Goal: Task Accomplishment & Management: Manage account settings

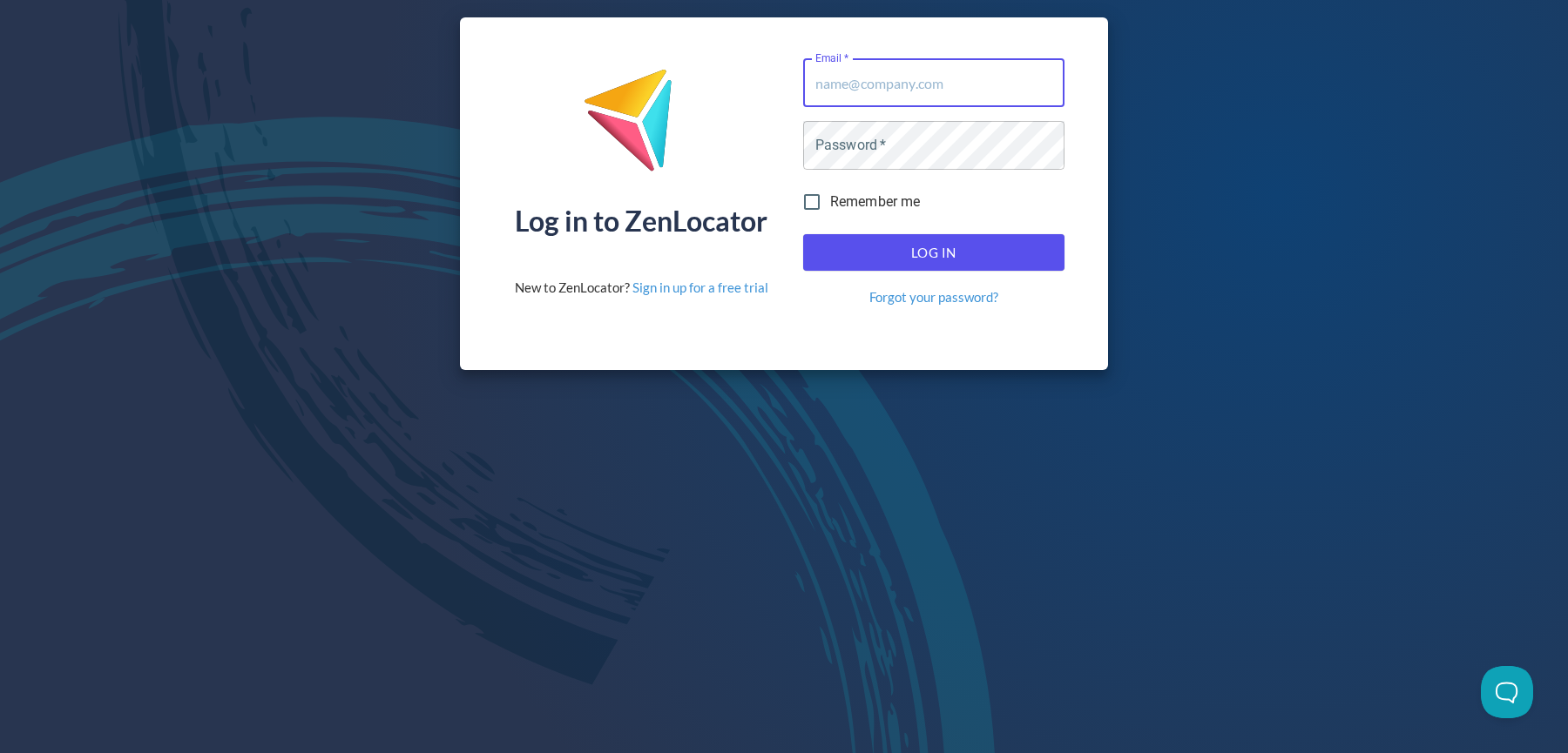
click at [916, 97] on input "Email   *" at bounding box center [934, 83] width 261 height 49
type input "[EMAIL_ADDRESS][DOMAIN_NAME]"
click at [946, 244] on span "Log In" at bounding box center [934, 252] width 223 height 23
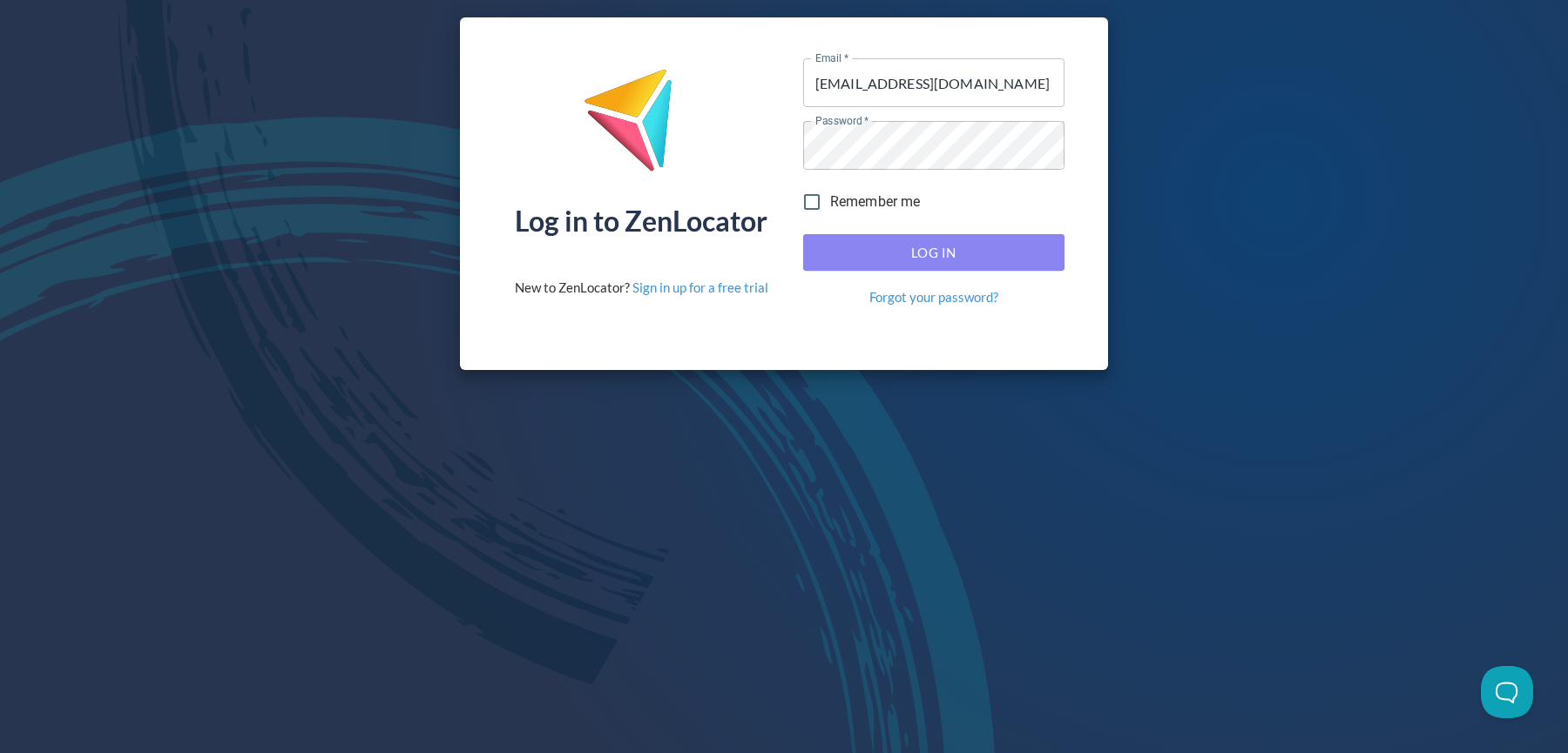
click at [946, 268] on button "Log In" at bounding box center [934, 252] width 261 height 36
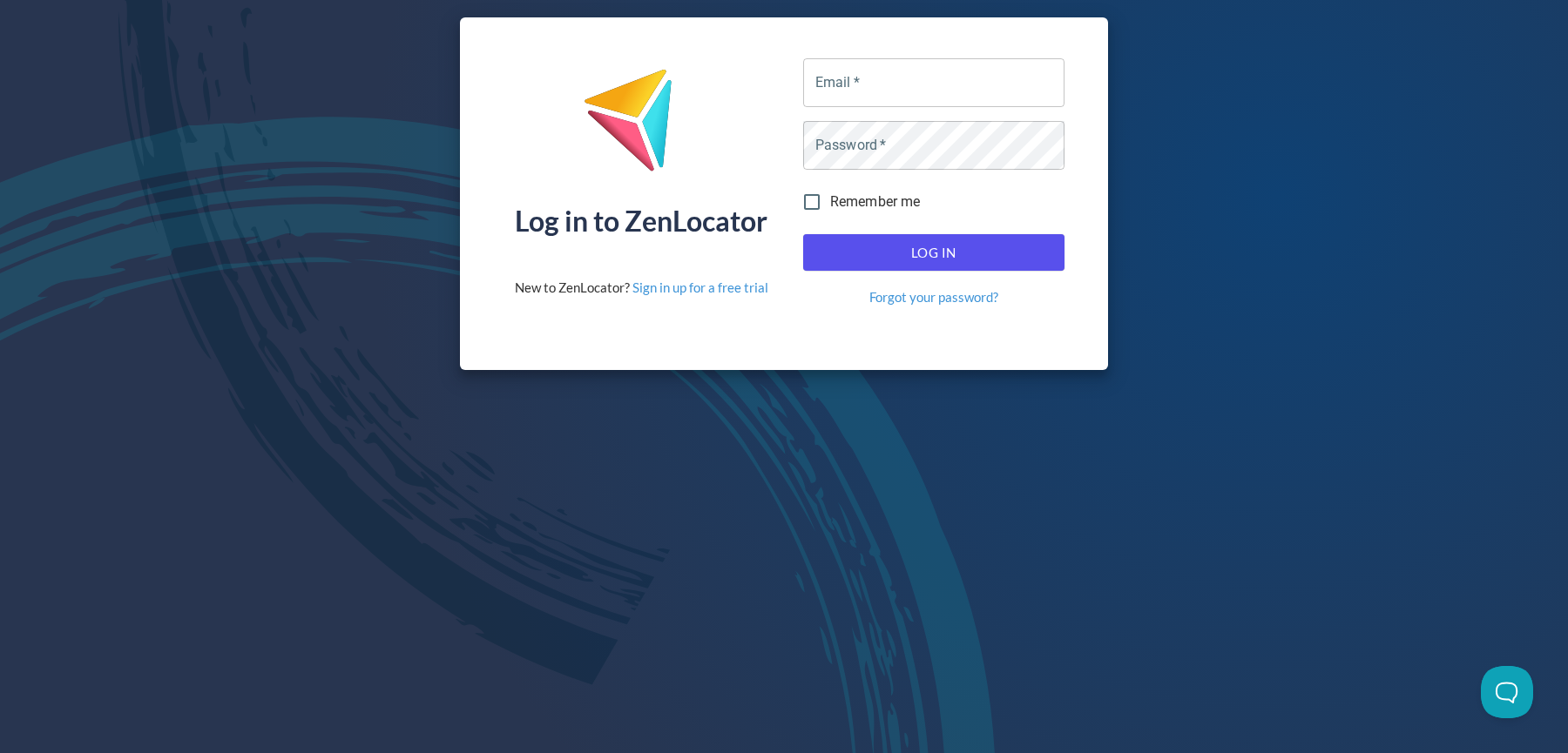
type input "[EMAIL_ADDRESS][DOMAIN_NAME]"
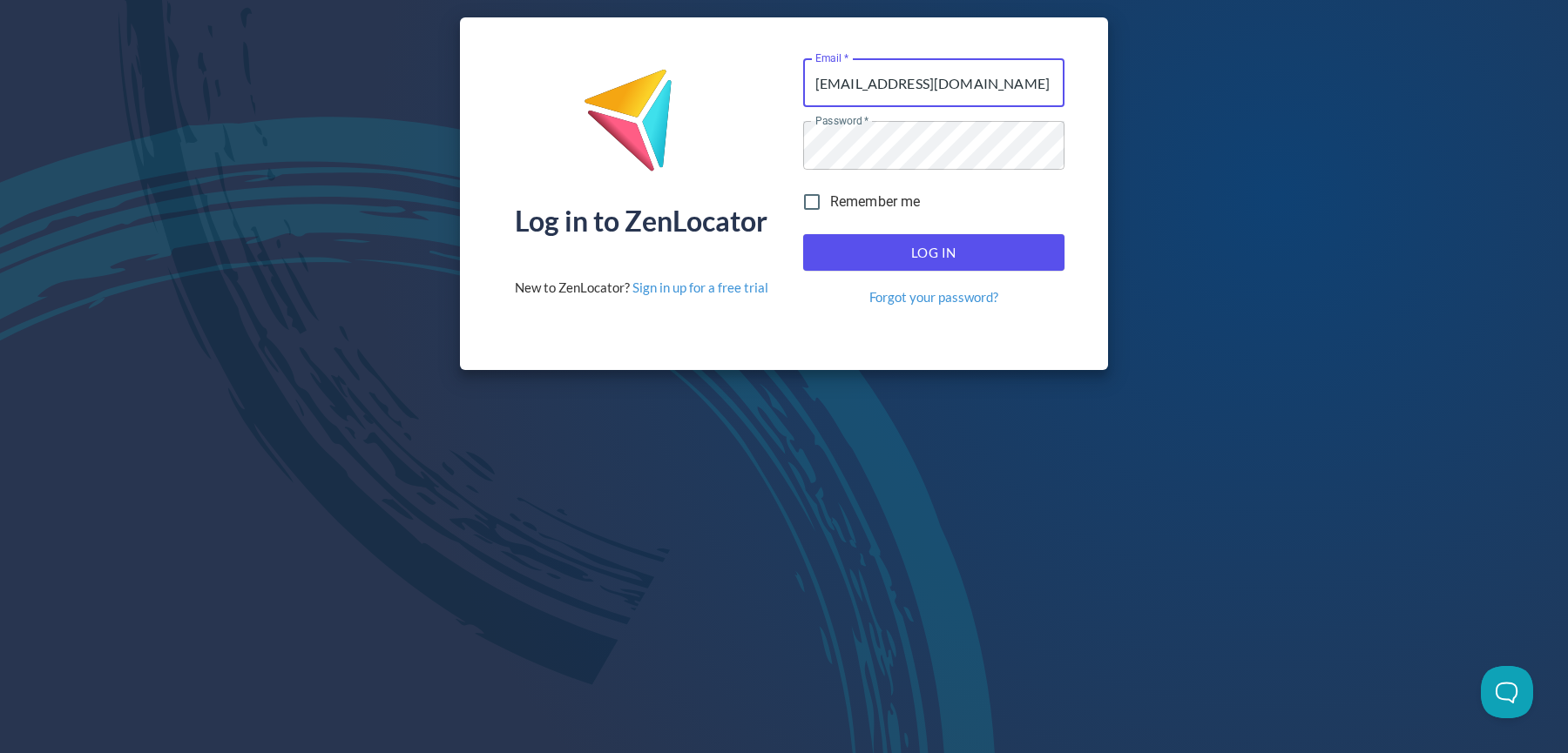
click at [972, 240] on button "Log In" at bounding box center [934, 252] width 261 height 36
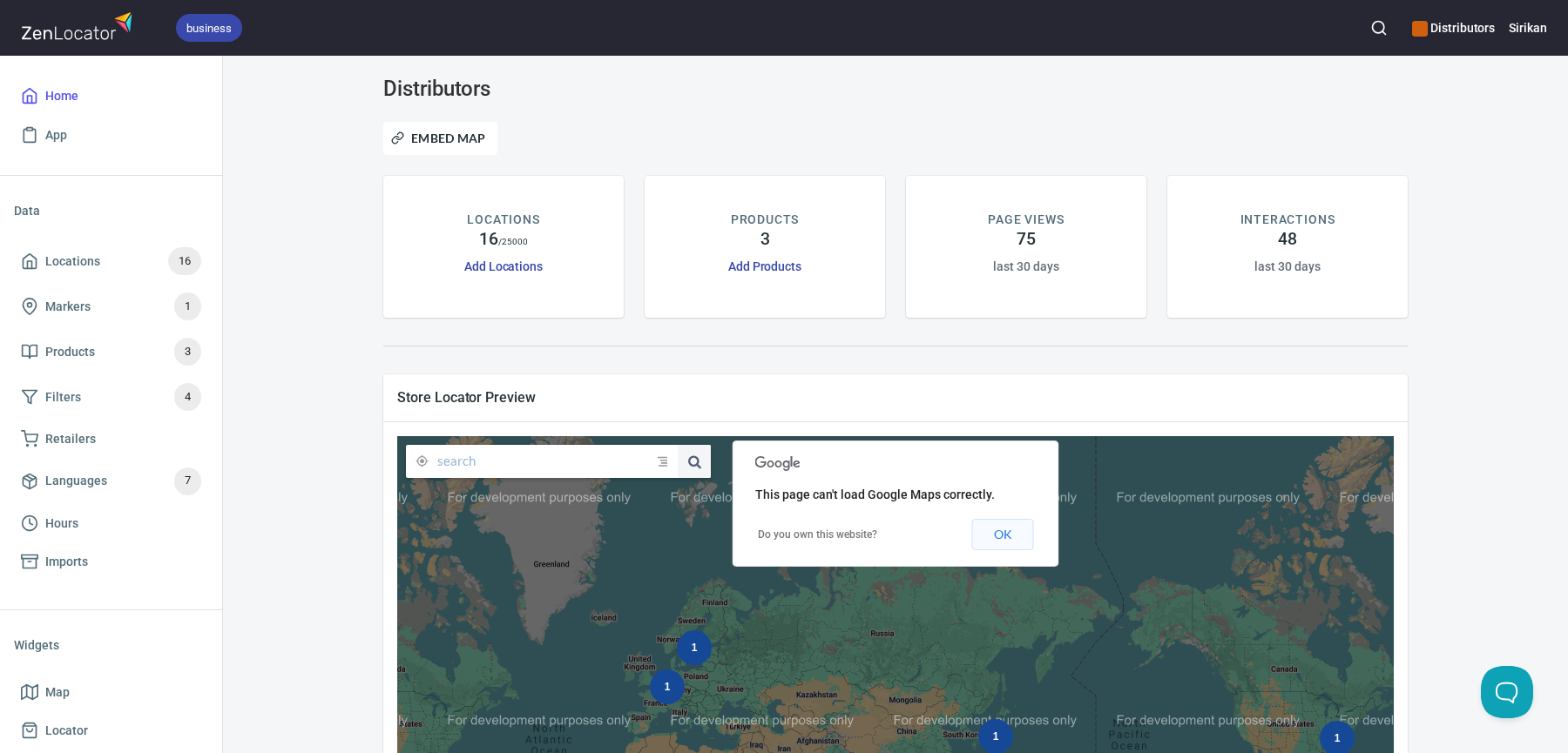
click at [1000, 531] on button "OK" at bounding box center [1003, 534] width 62 height 32
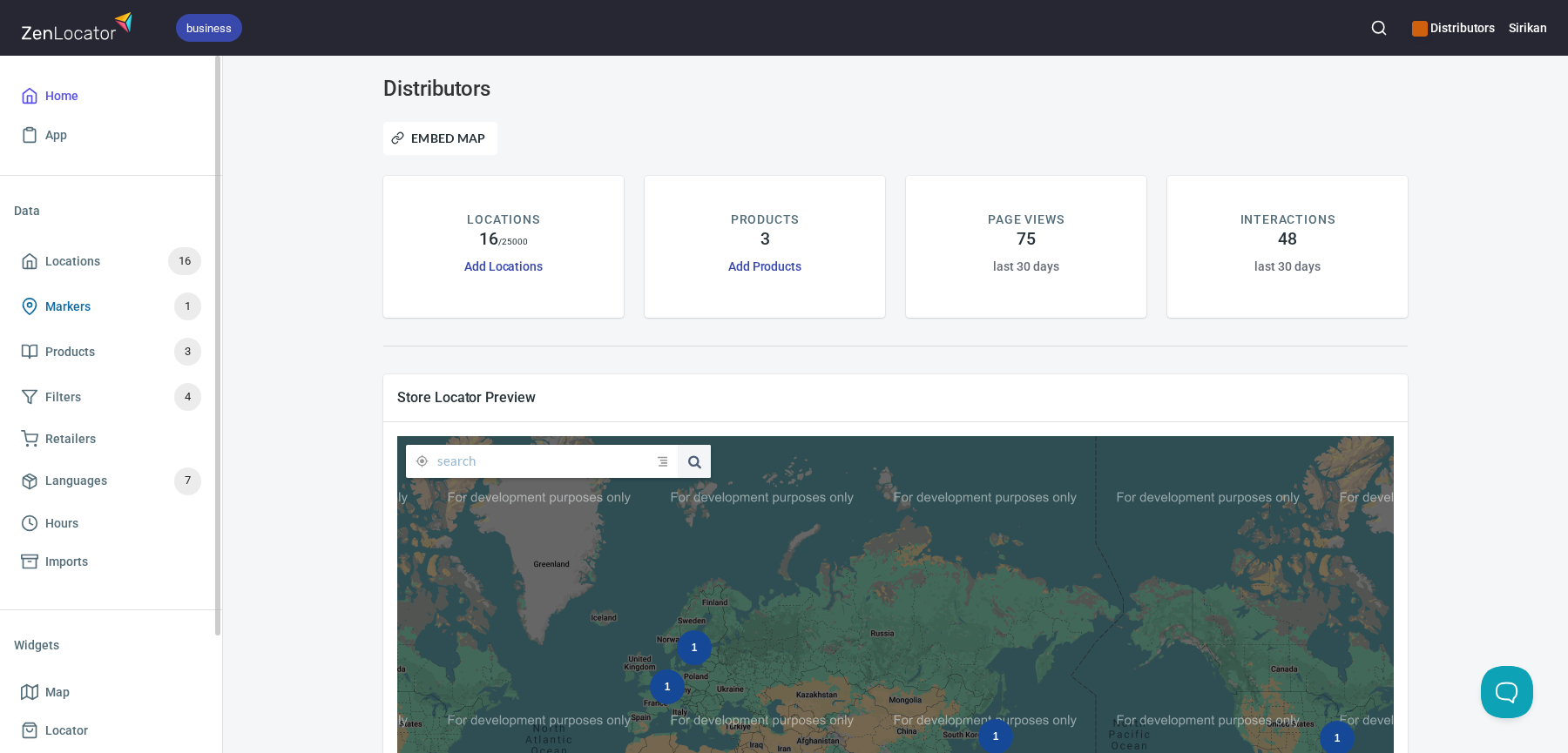
scroll to position [1, 0]
click at [84, 552] on span "Imports" at bounding box center [66, 562] width 43 height 22
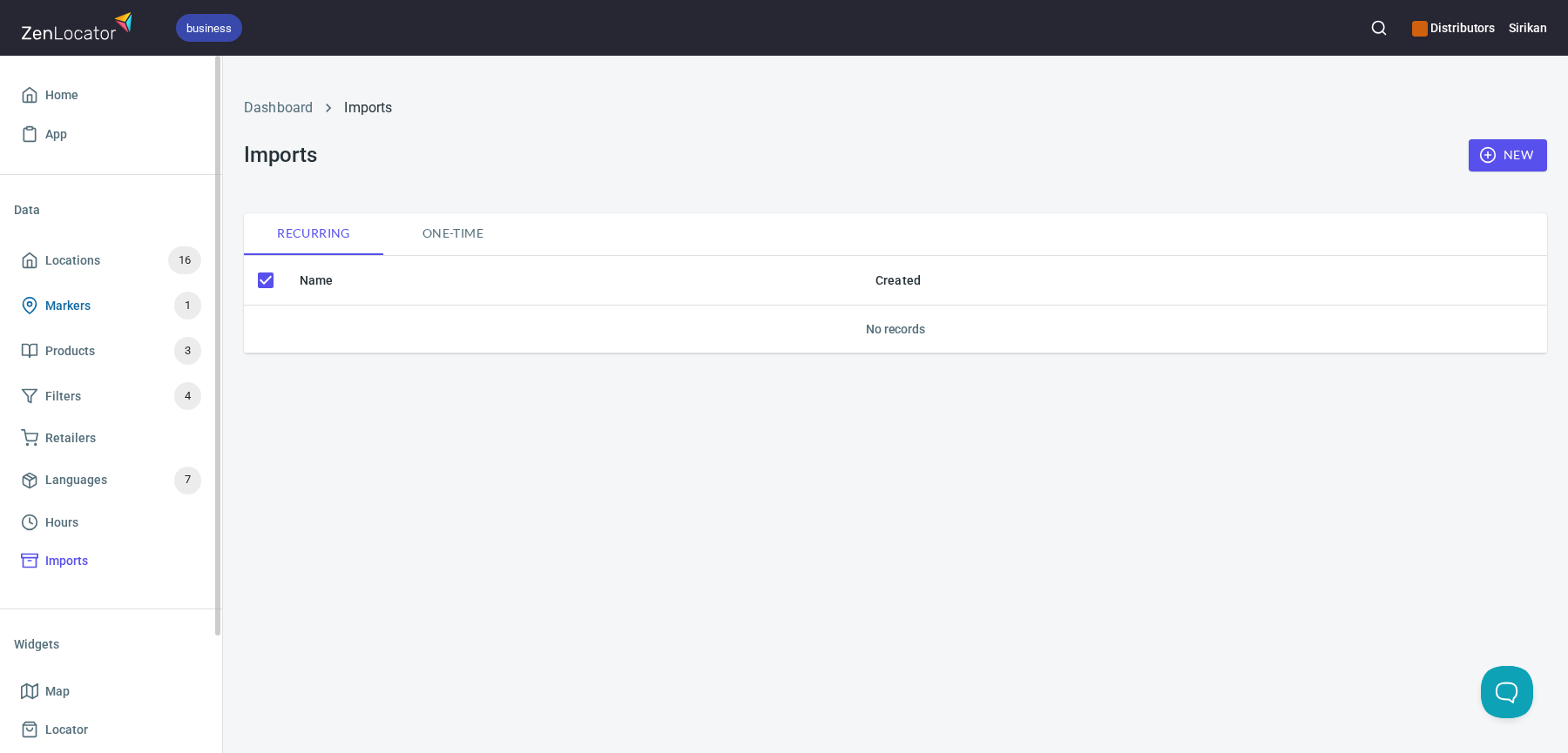
click at [135, 283] on link "Markers 1" at bounding box center [111, 306] width 194 height 45
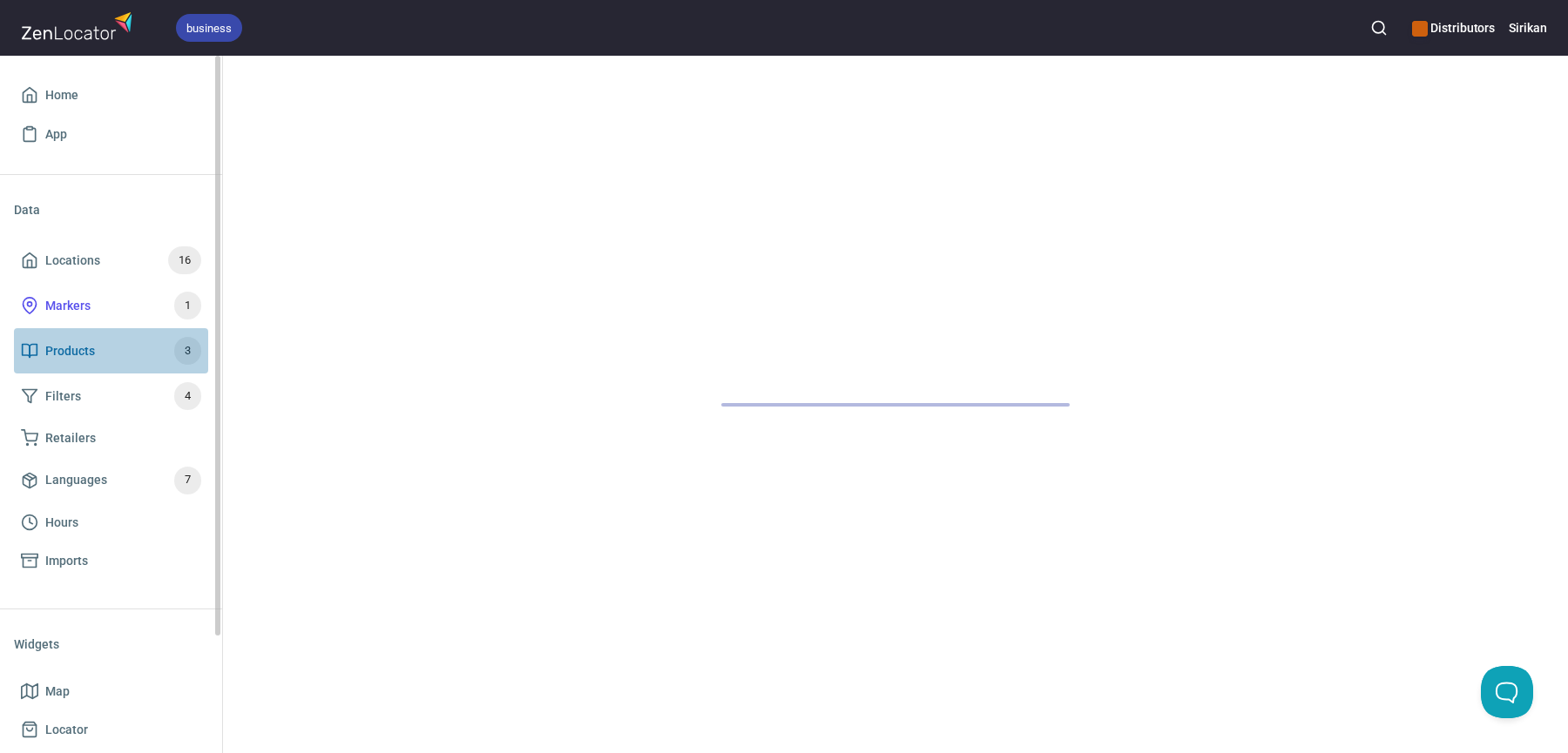
click at [107, 344] on span "Products 3" at bounding box center [111, 350] width 181 height 28
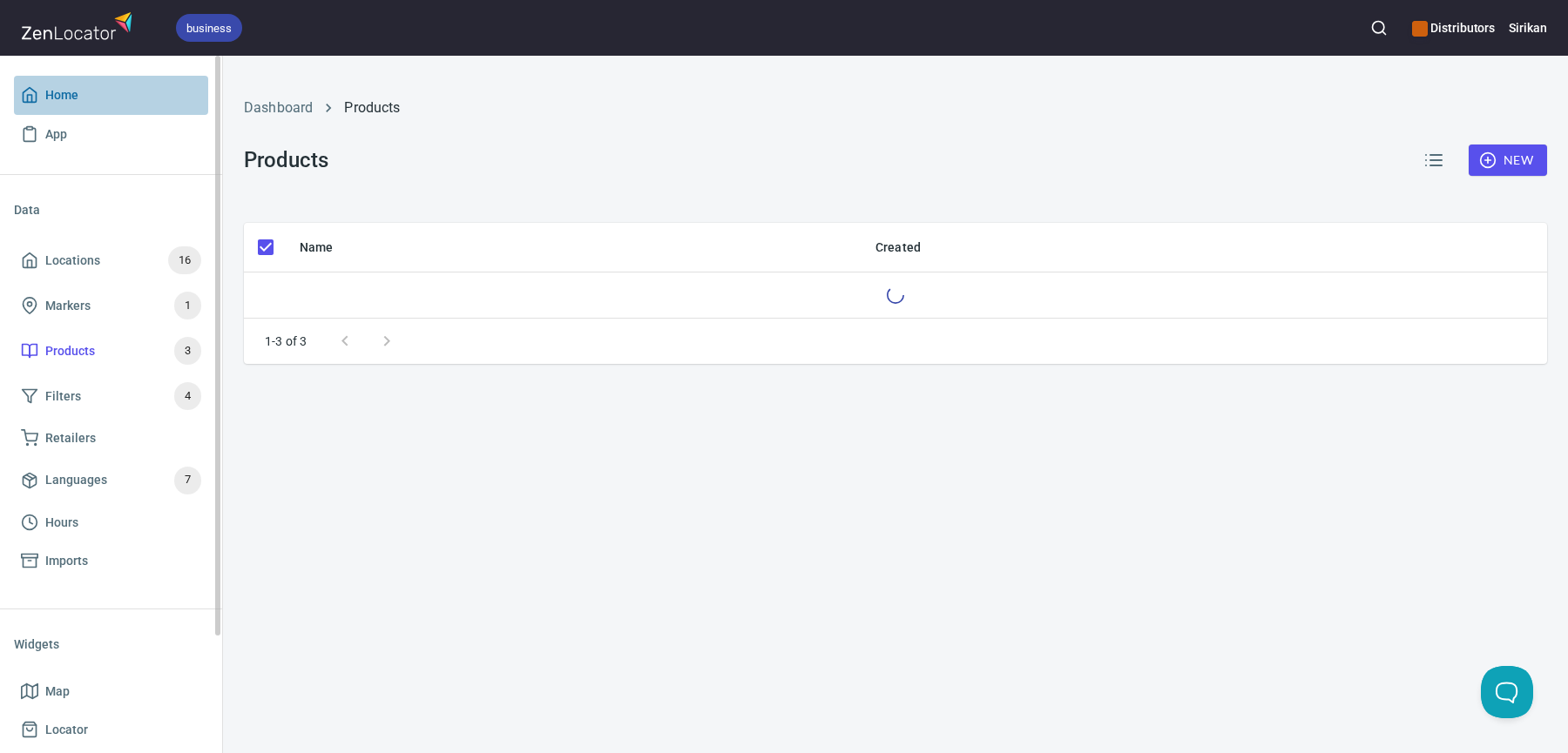
click at [141, 94] on span "Home" at bounding box center [111, 95] width 181 height 22
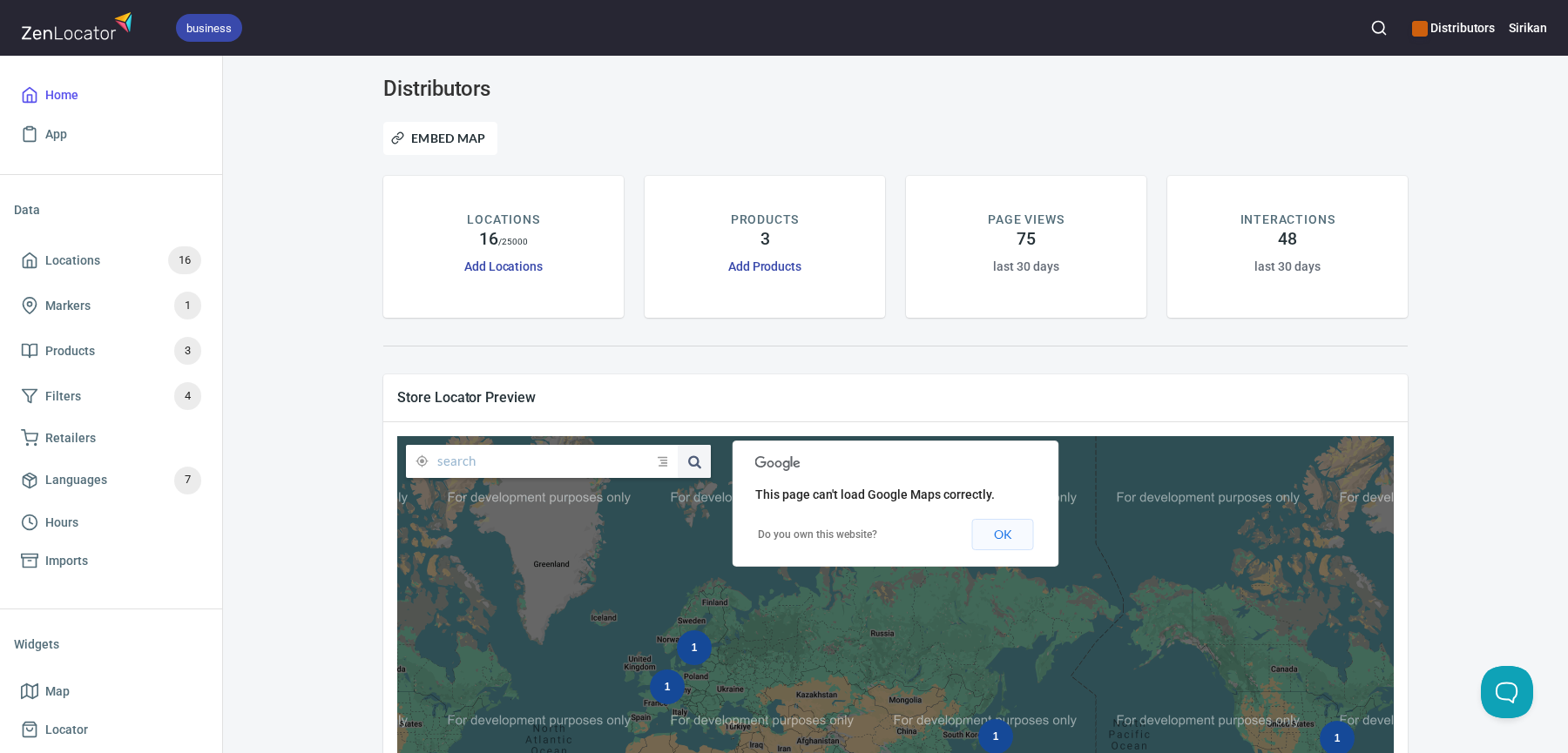
click at [1027, 534] on button "OK" at bounding box center [1003, 534] width 62 height 32
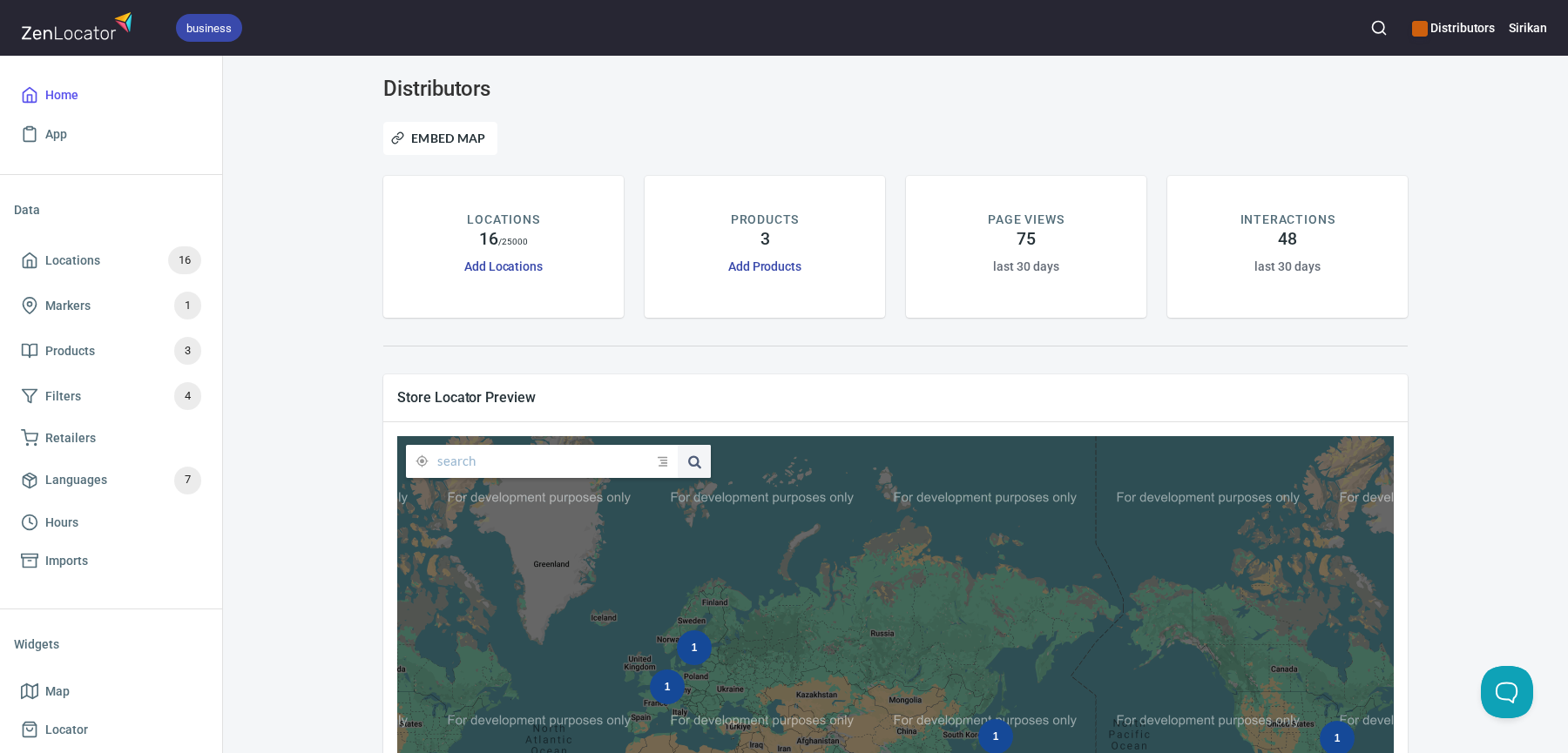
click at [1475, 21] on h6 "Distributors" at bounding box center [1453, 27] width 83 height 19
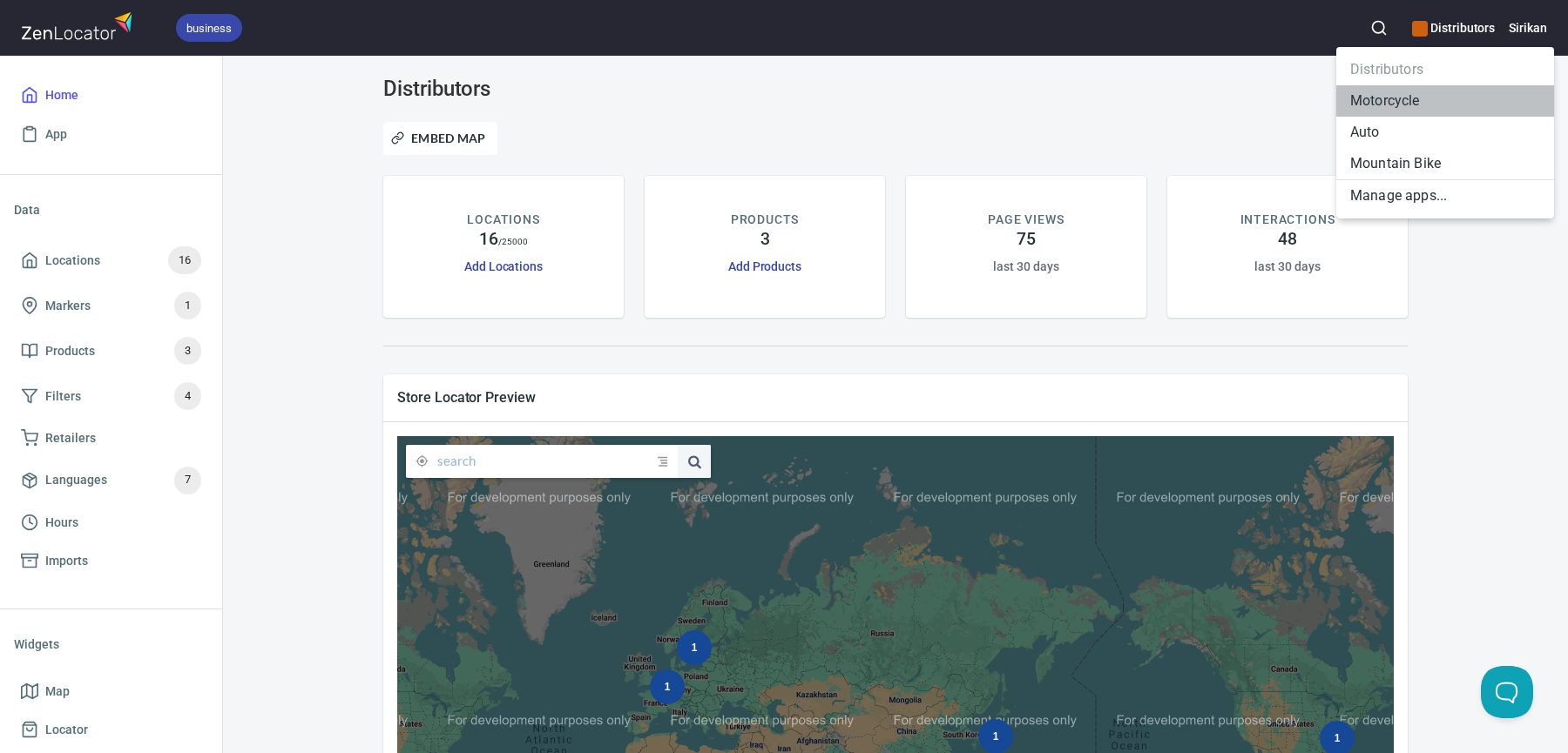
click at [1397, 102] on li "Motorcycle" at bounding box center [1445, 101] width 218 height 32
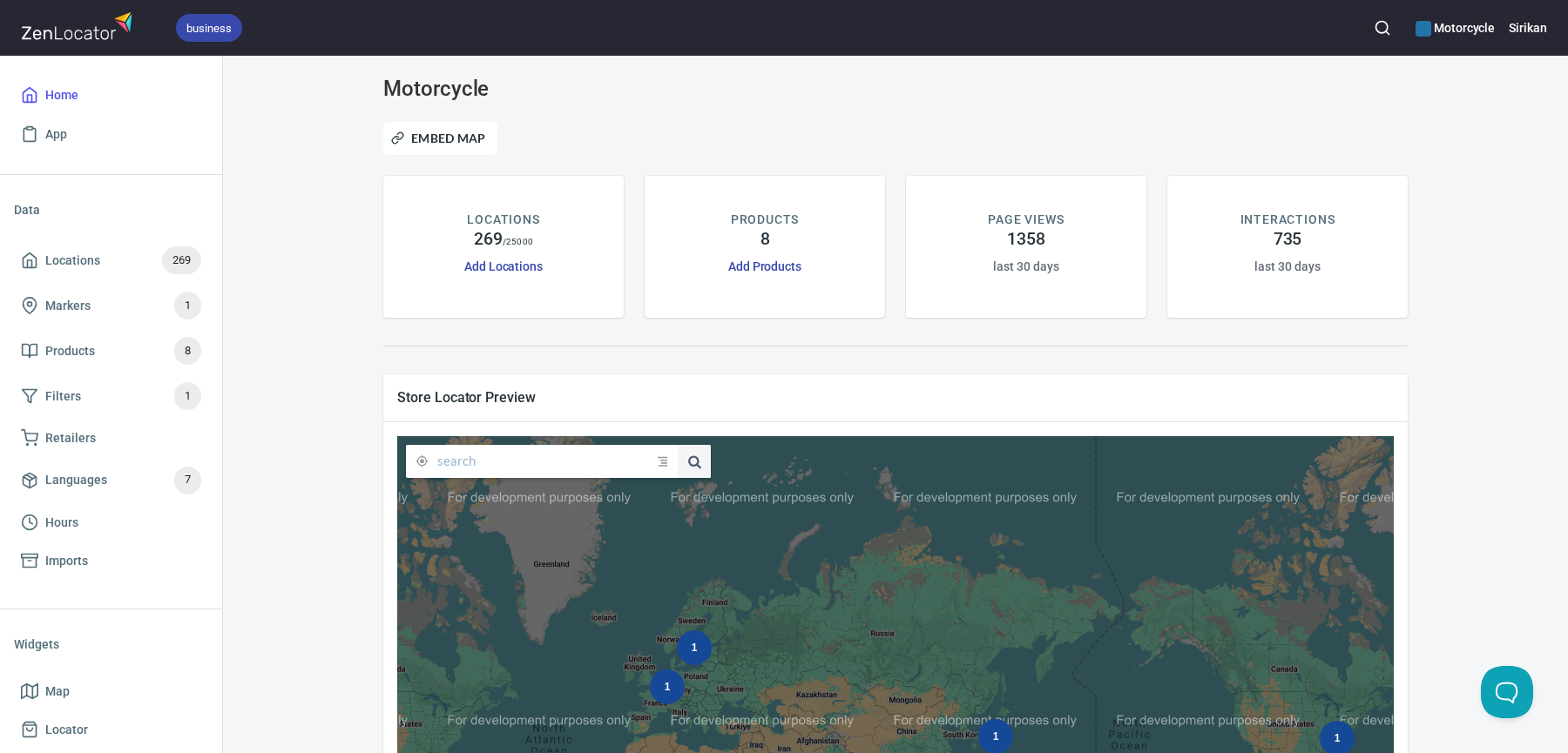
click at [250, 262] on div "Motorcycle Embed Map LOCATIONS 269 / 25000 Add Locations PRODUCTS 8 Add Product…" at bounding box center [896, 614] width 1303 height 1077
click at [116, 387] on span "Filters 1" at bounding box center [111, 396] width 181 height 28
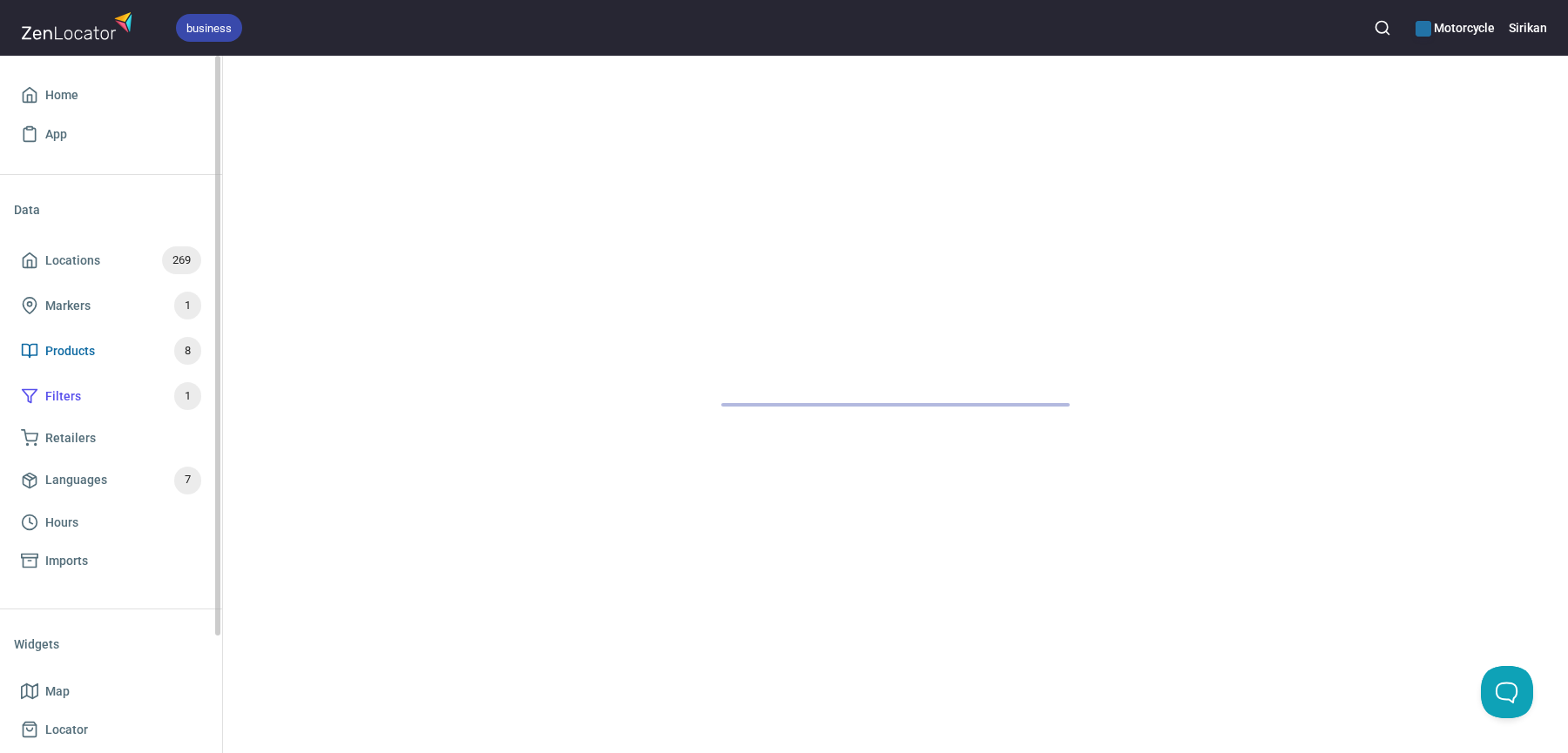
click at [116, 347] on span "Products 8" at bounding box center [111, 350] width 181 height 28
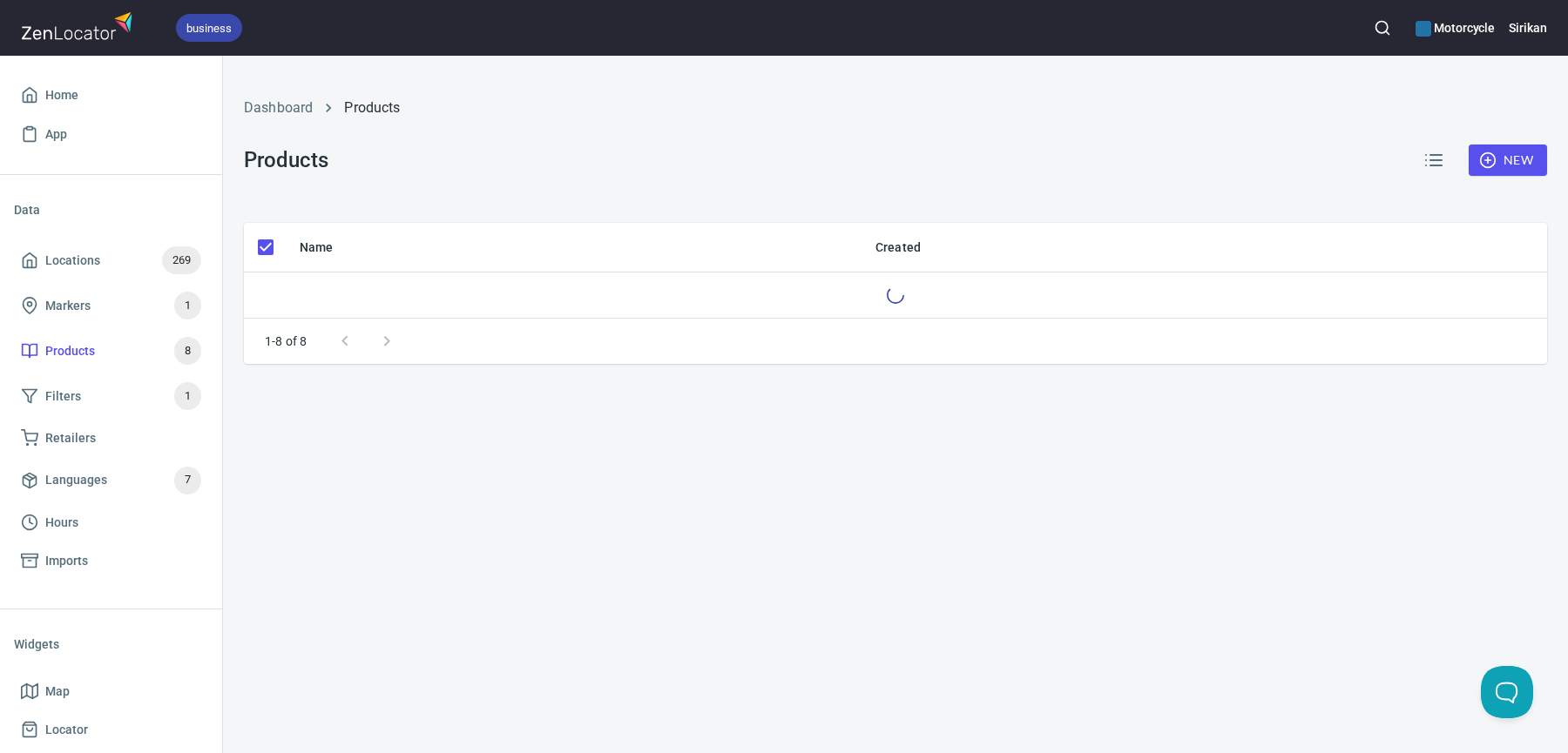
checkbox input "false"
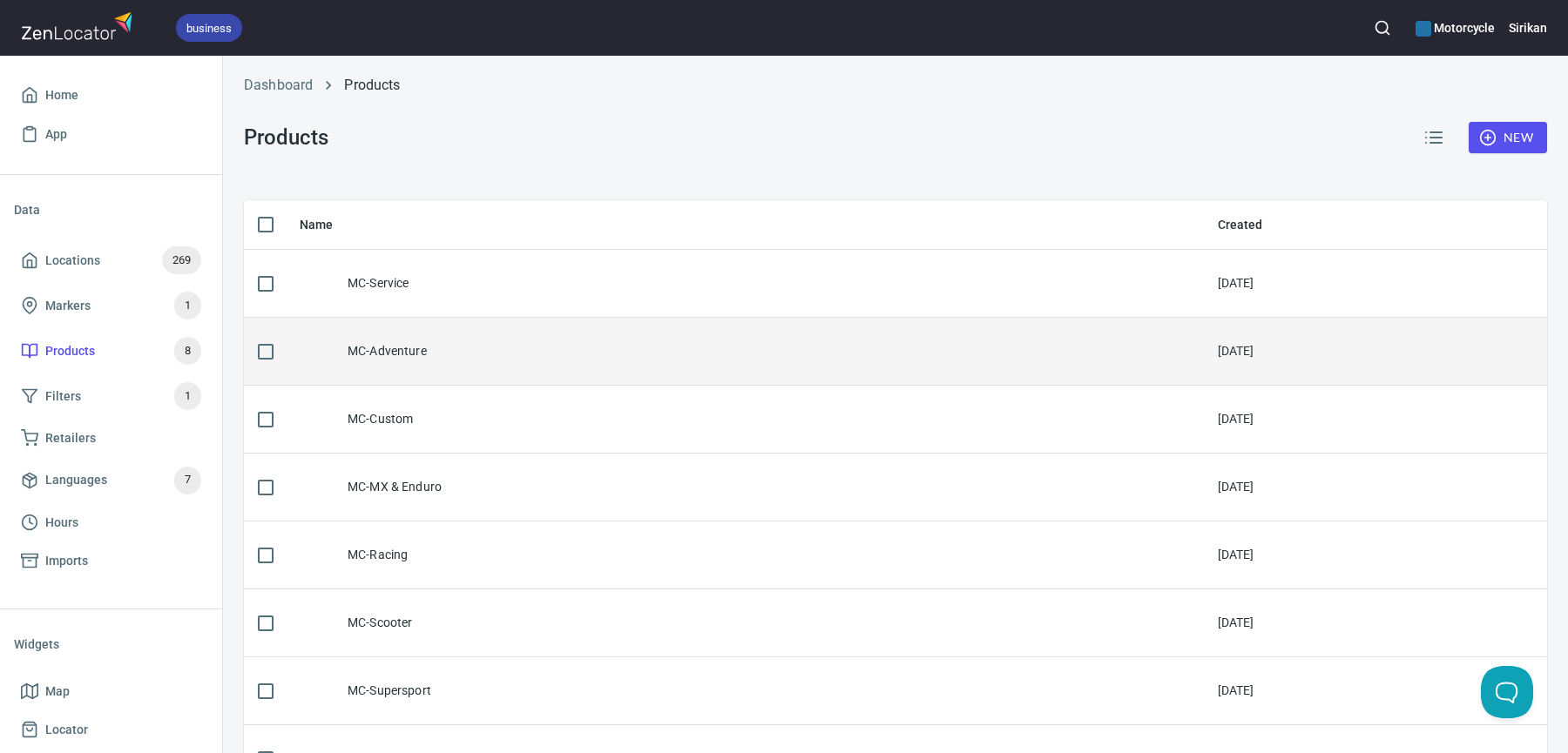
scroll to position [16, 0]
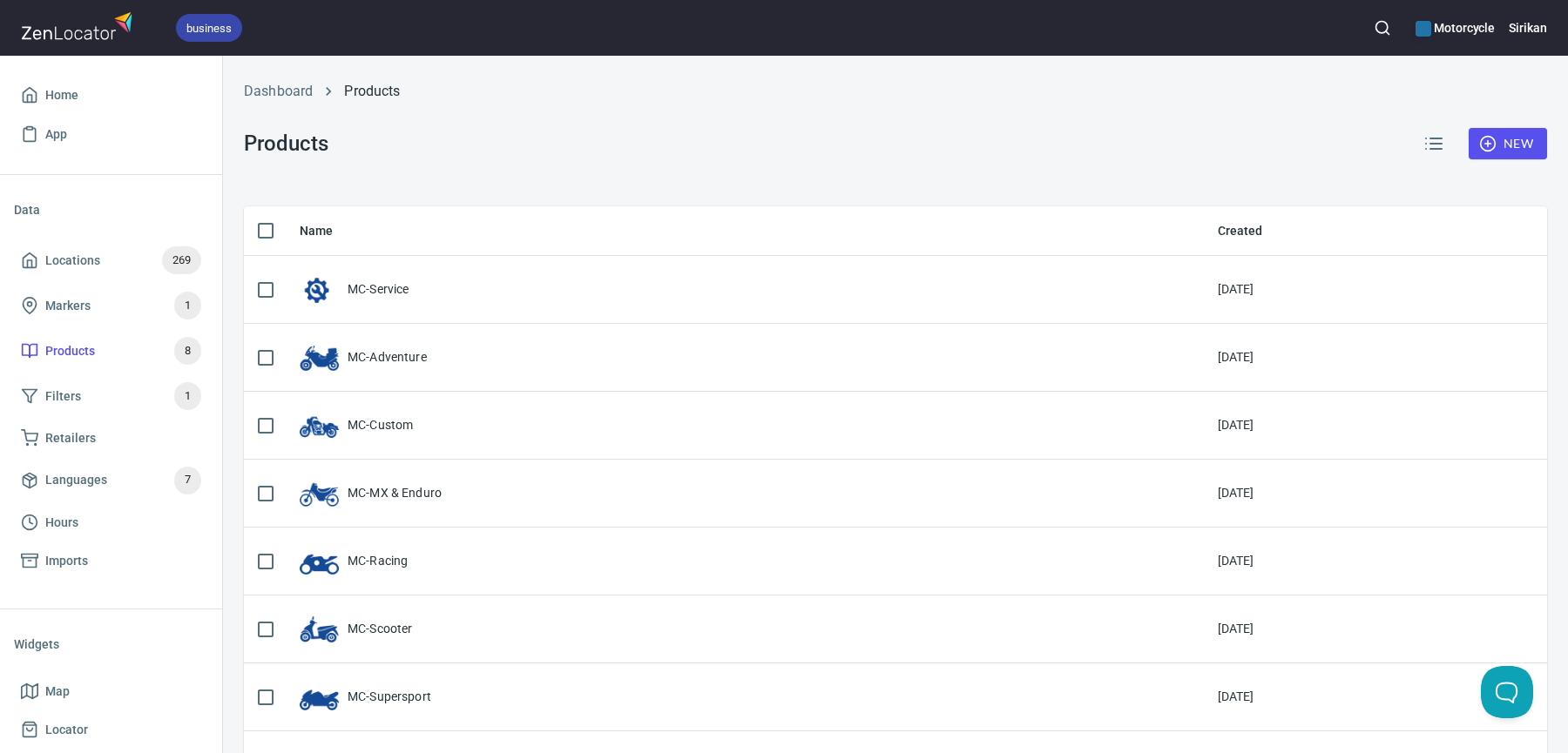
click at [1489, 145] on icon "button" at bounding box center [1487, 143] width 17 height 17
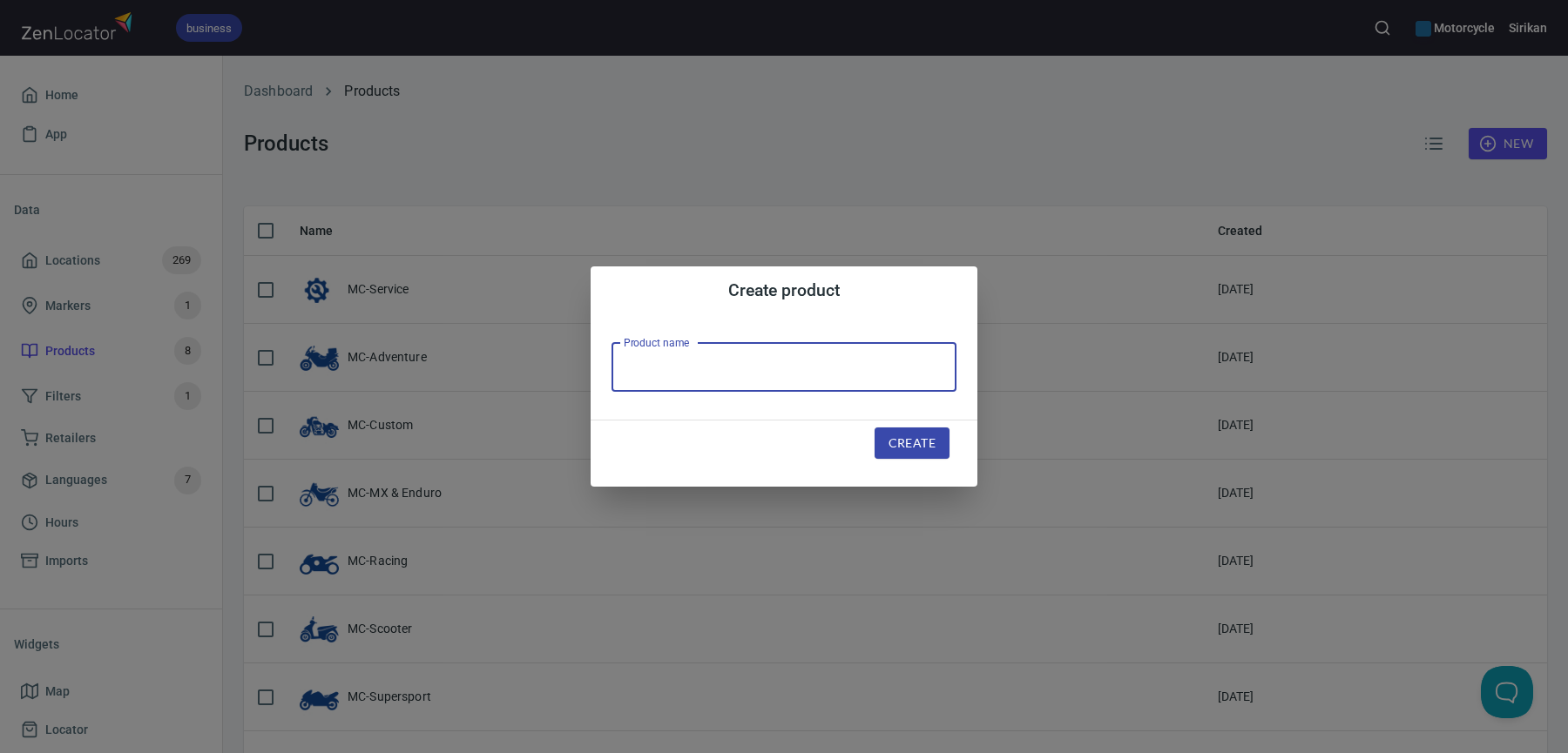
click at [720, 374] on input "text" at bounding box center [784, 367] width 345 height 49
type input "Drop-Off Service"
click at [883, 448] on button "Create" at bounding box center [912, 444] width 75 height 33
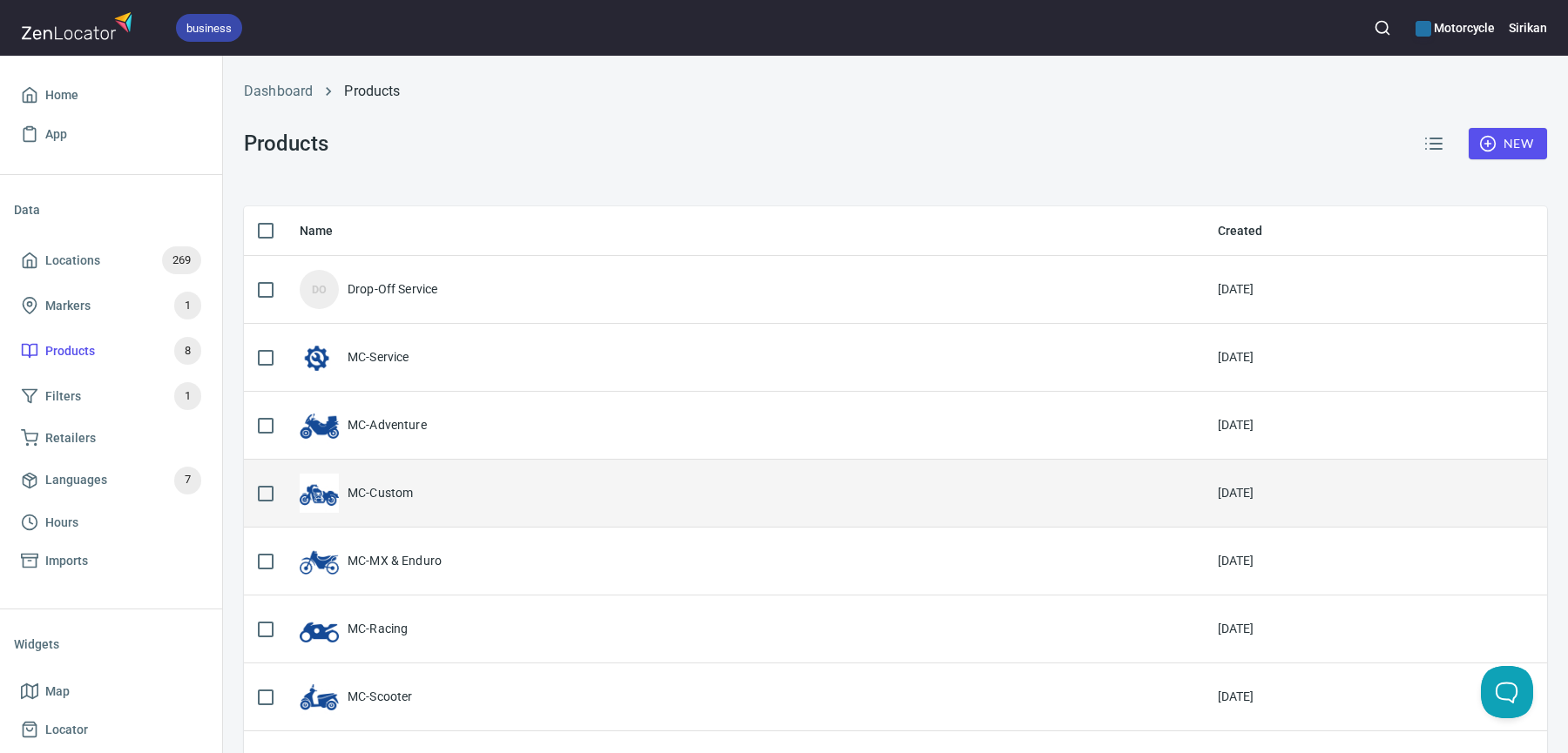
scroll to position [192, 0]
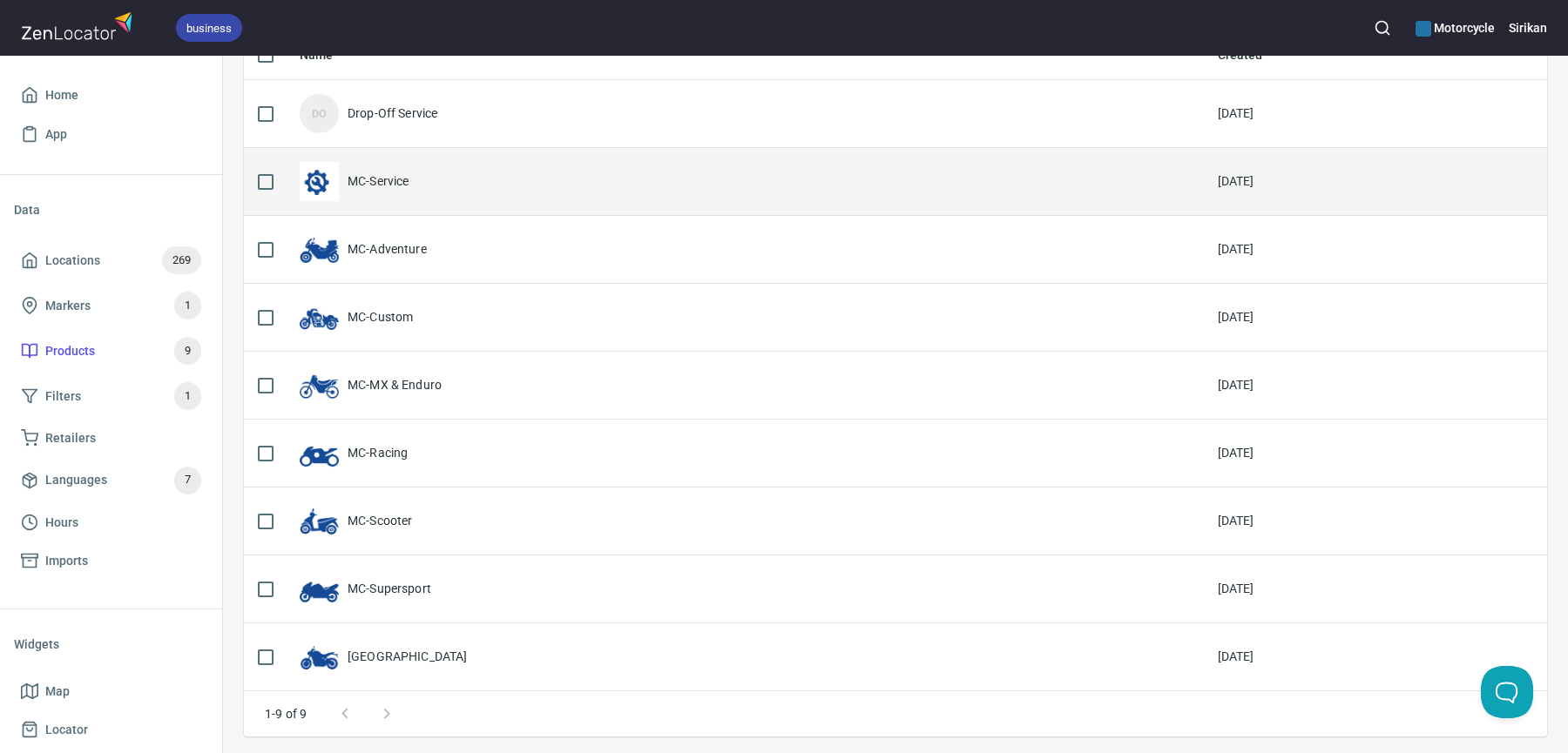
click at [388, 181] on div "MC-Service" at bounding box center [378, 181] width 62 height 17
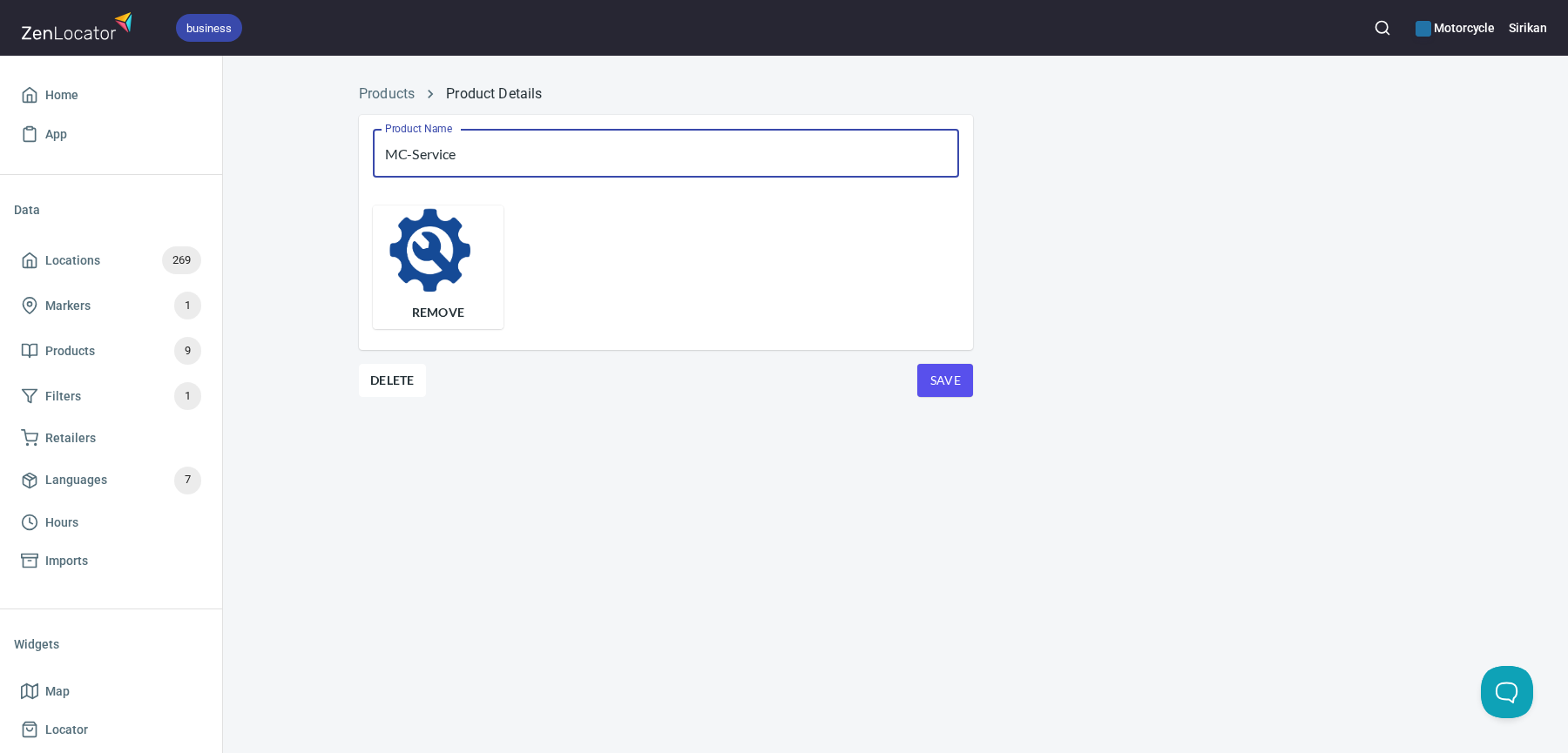
drag, startPoint x: 415, startPoint y: 158, endPoint x: 388, endPoint y: 158, distance: 27.0
click at [389, 158] on input "MC-Service" at bounding box center [666, 153] width 586 height 49
type input "Service"
click at [936, 380] on span "Save" at bounding box center [945, 381] width 28 height 22
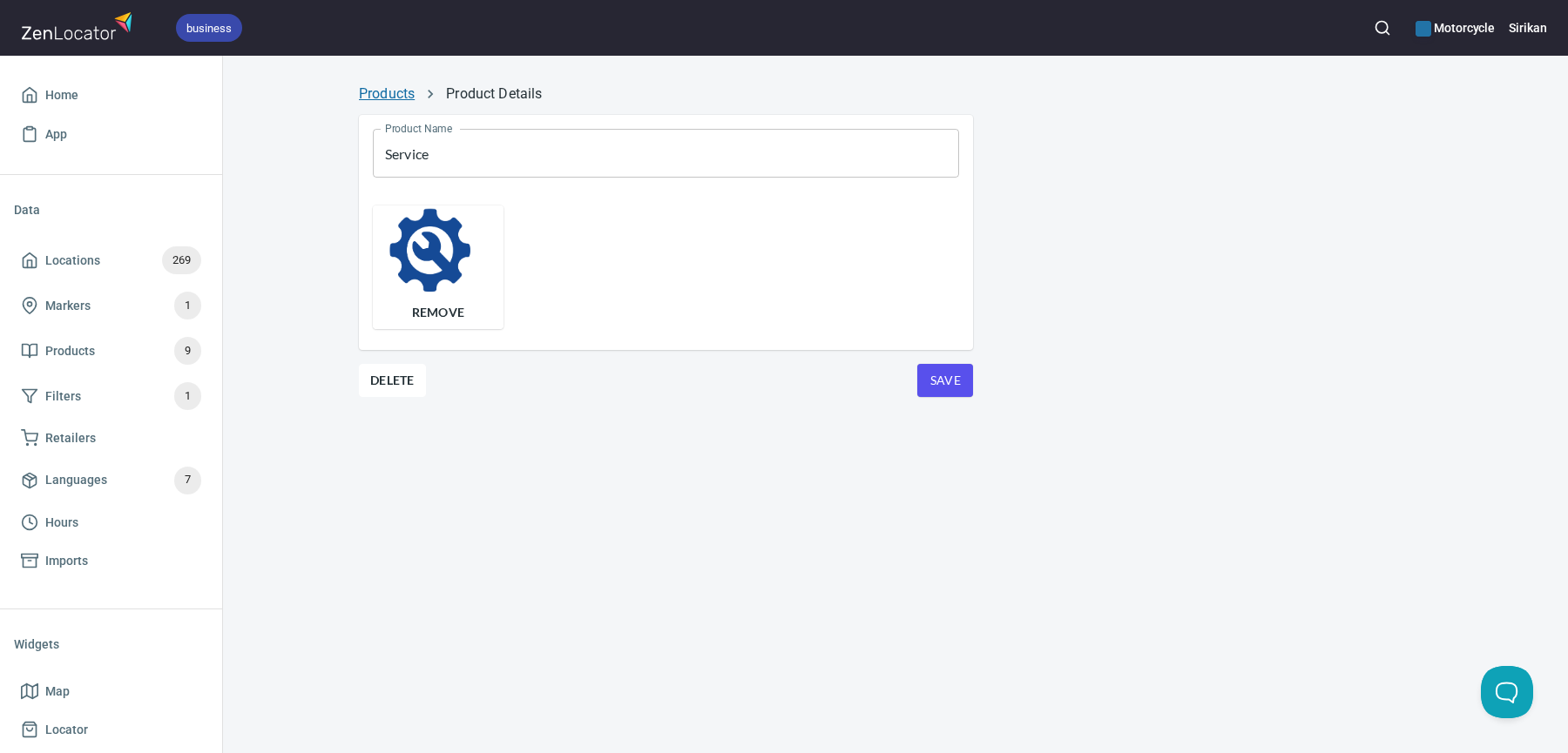
click at [379, 94] on link "Products" at bounding box center [386, 93] width 55 height 16
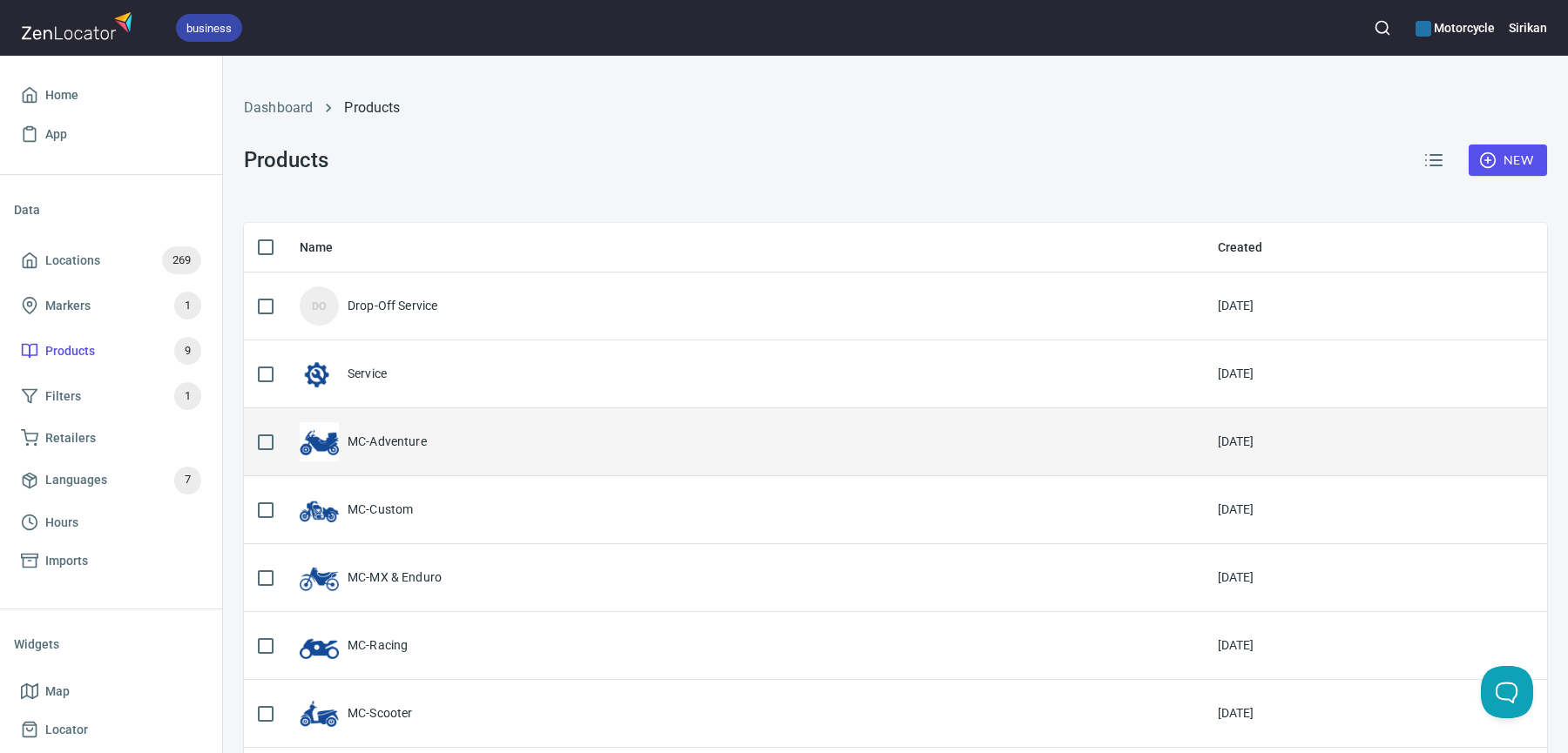
click at [415, 445] on div "MC-Adventure" at bounding box center [387, 441] width 79 height 17
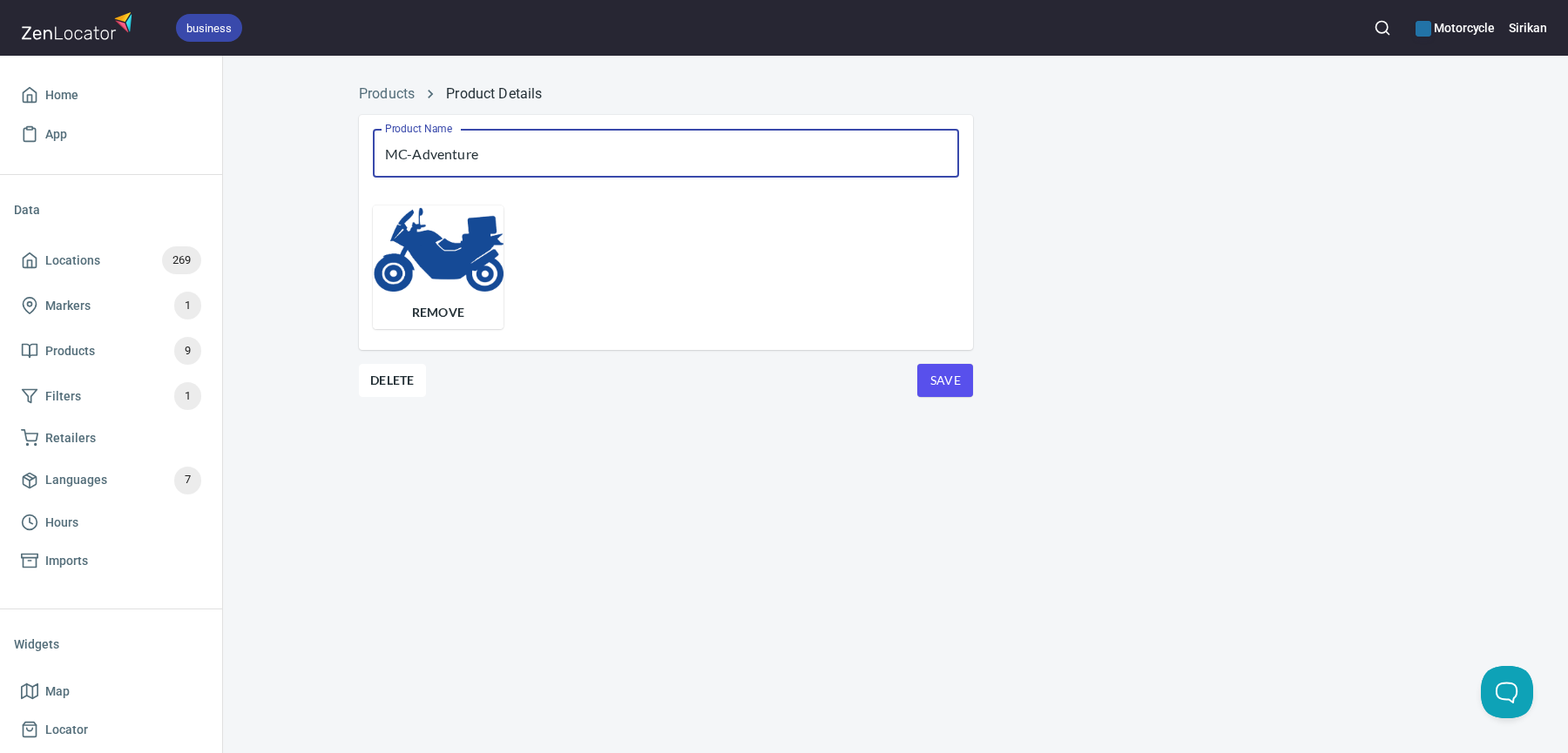
drag, startPoint x: 414, startPoint y: 152, endPoint x: 343, endPoint y: 143, distance: 71.6
click at [343, 143] on div "Products Product Details Product Name MC-Adventure Product Name Remove Delete S…" at bounding box center [895, 263] width 1115 height 379
type input "Adventure"
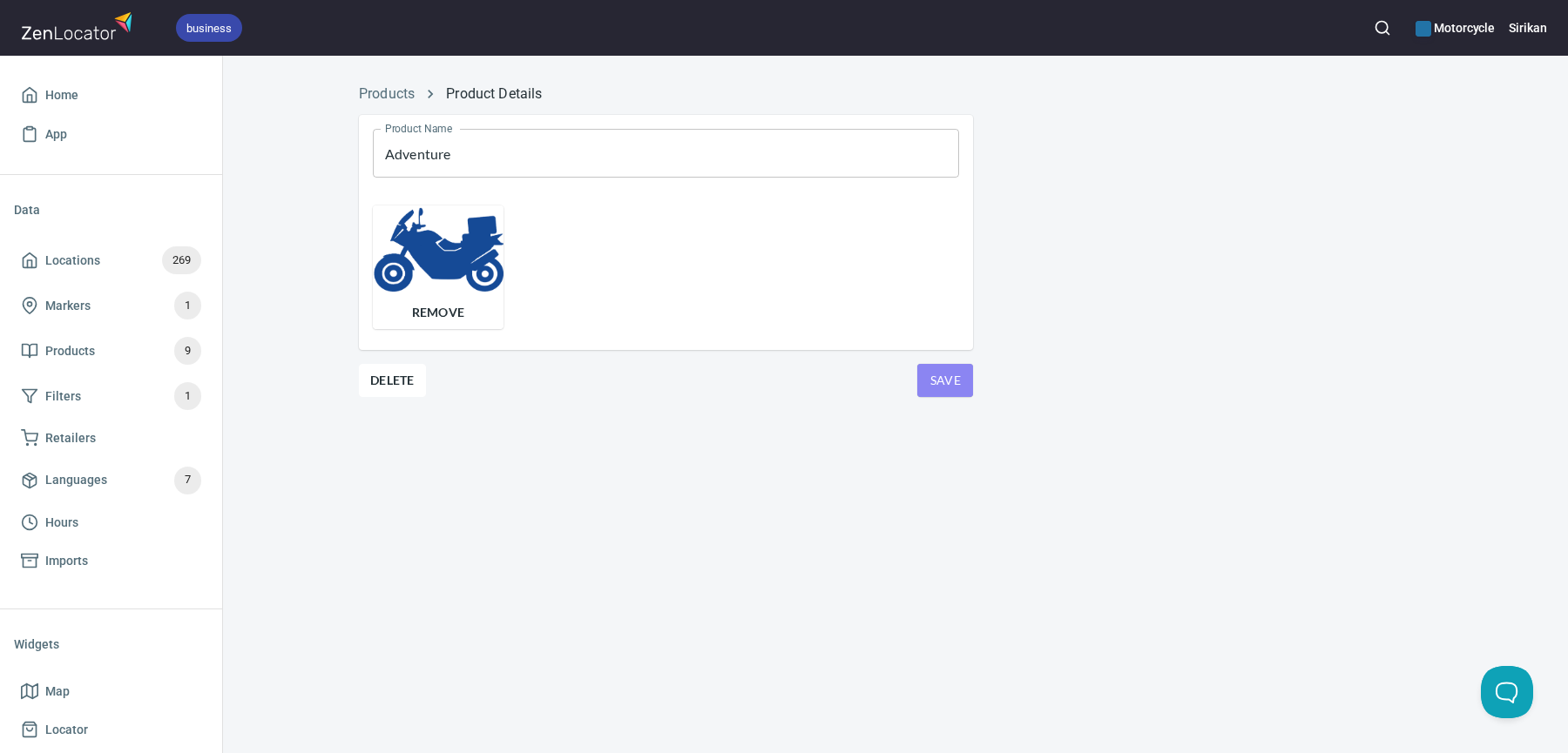
click at [955, 379] on span "Save" at bounding box center [945, 381] width 28 height 22
click at [382, 95] on link "Products" at bounding box center [386, 93] width 55 height 16
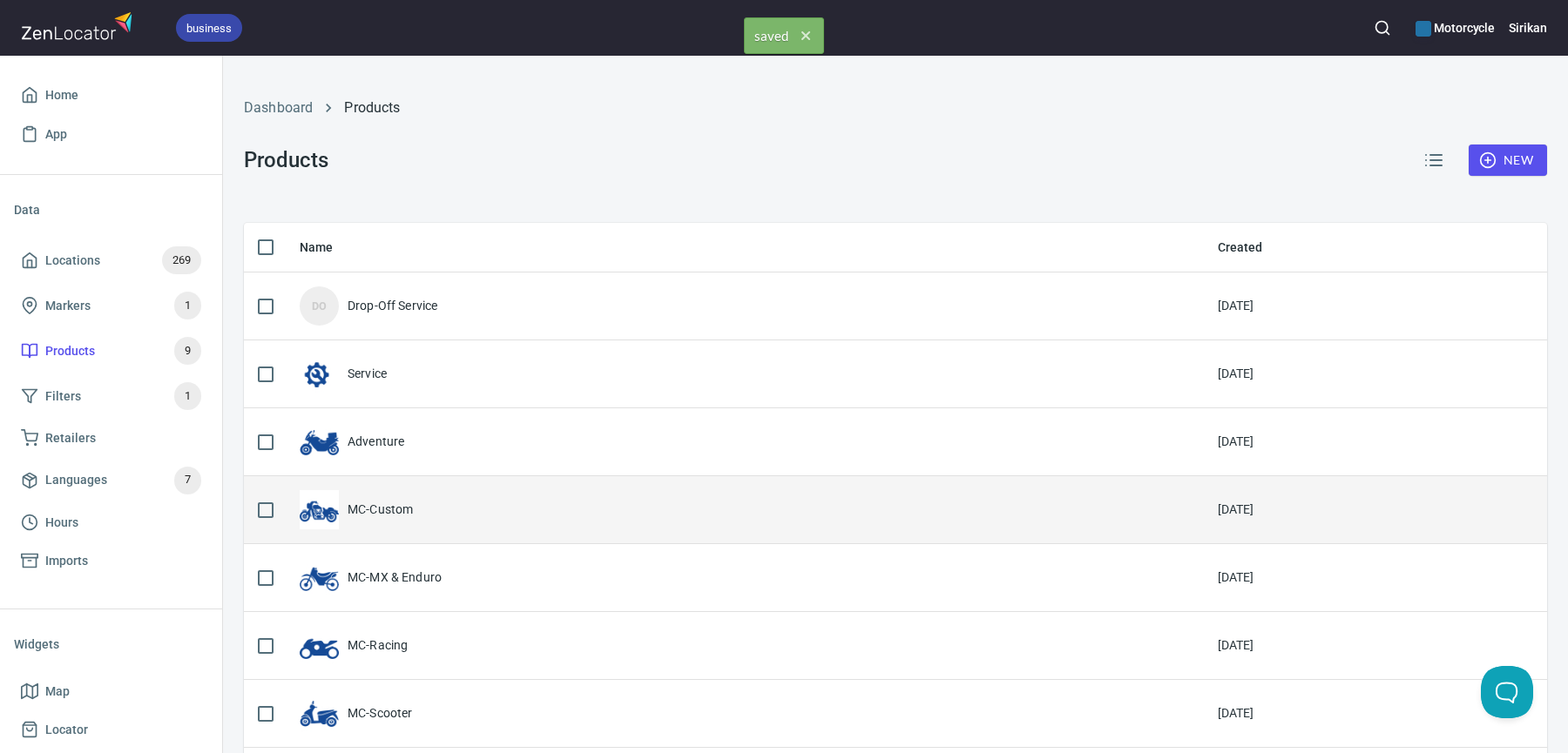
click at [371, 496] on div "MC-Custom" at bounding box center [744, 509] width 890 height 39
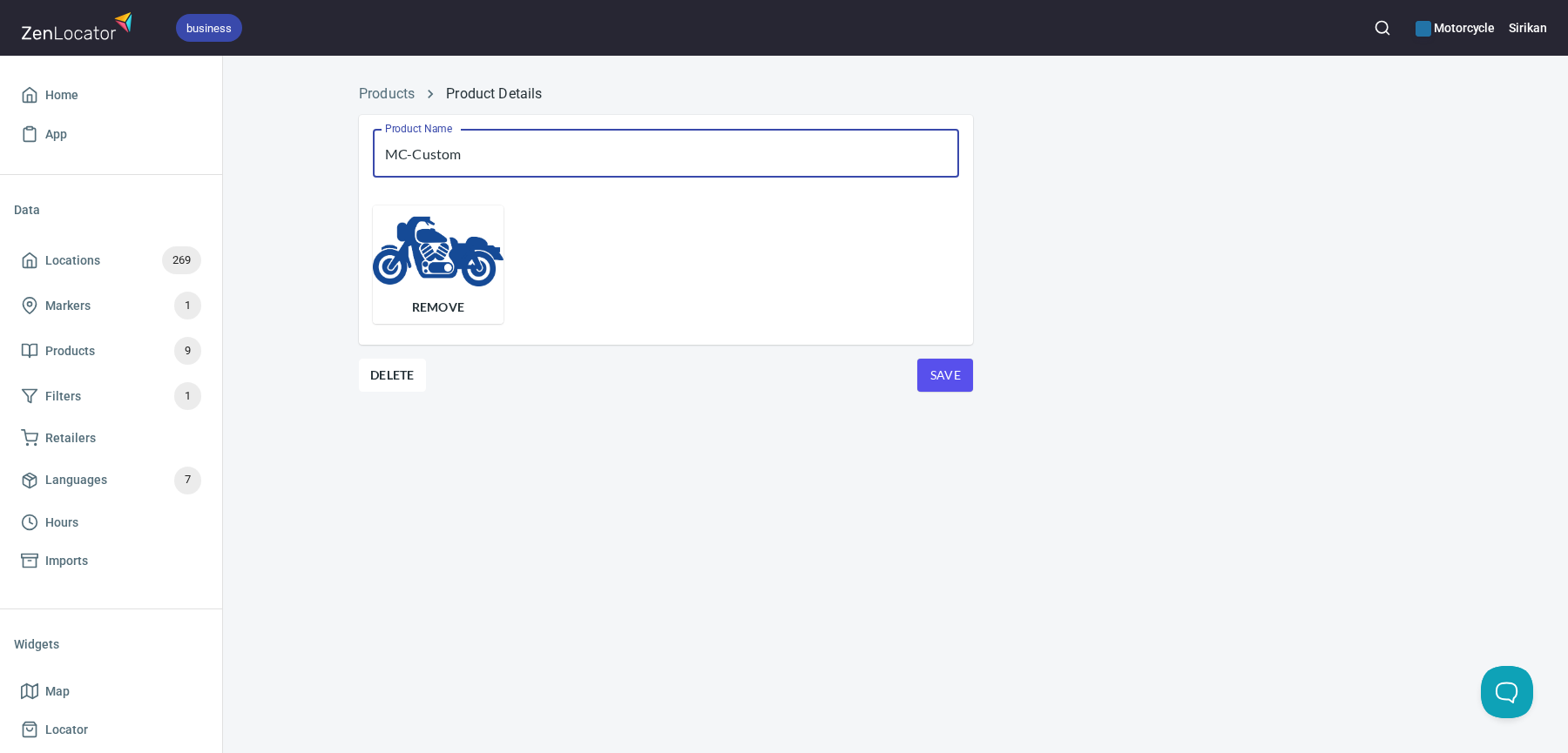
drag, startPoint x: 414, startPoint y: 151, endPoint x: 352, endPoint y: 152, distance: 62.0
click at [352, 151] on div "Product Name MC-Custom Product Name Remove Delete Save" at bounding box center [665, 274] width 642 height 347
type input "Custom"
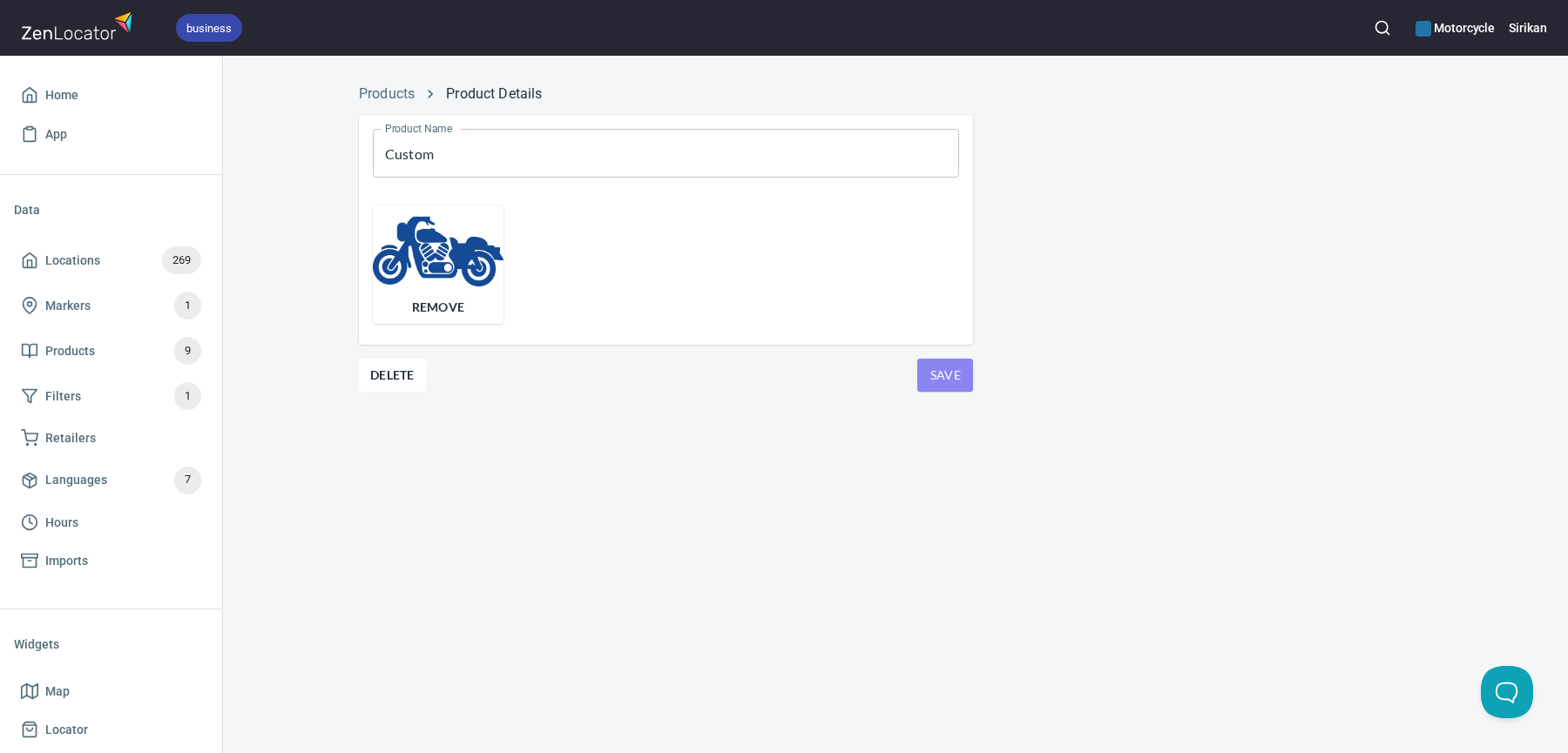
click at [949, 377] on span "Save" at bounding box center [945, 376] width 28 height 22
click at [384, 93] on link "Products" at bounding box center [386, 93] width 55 height 16
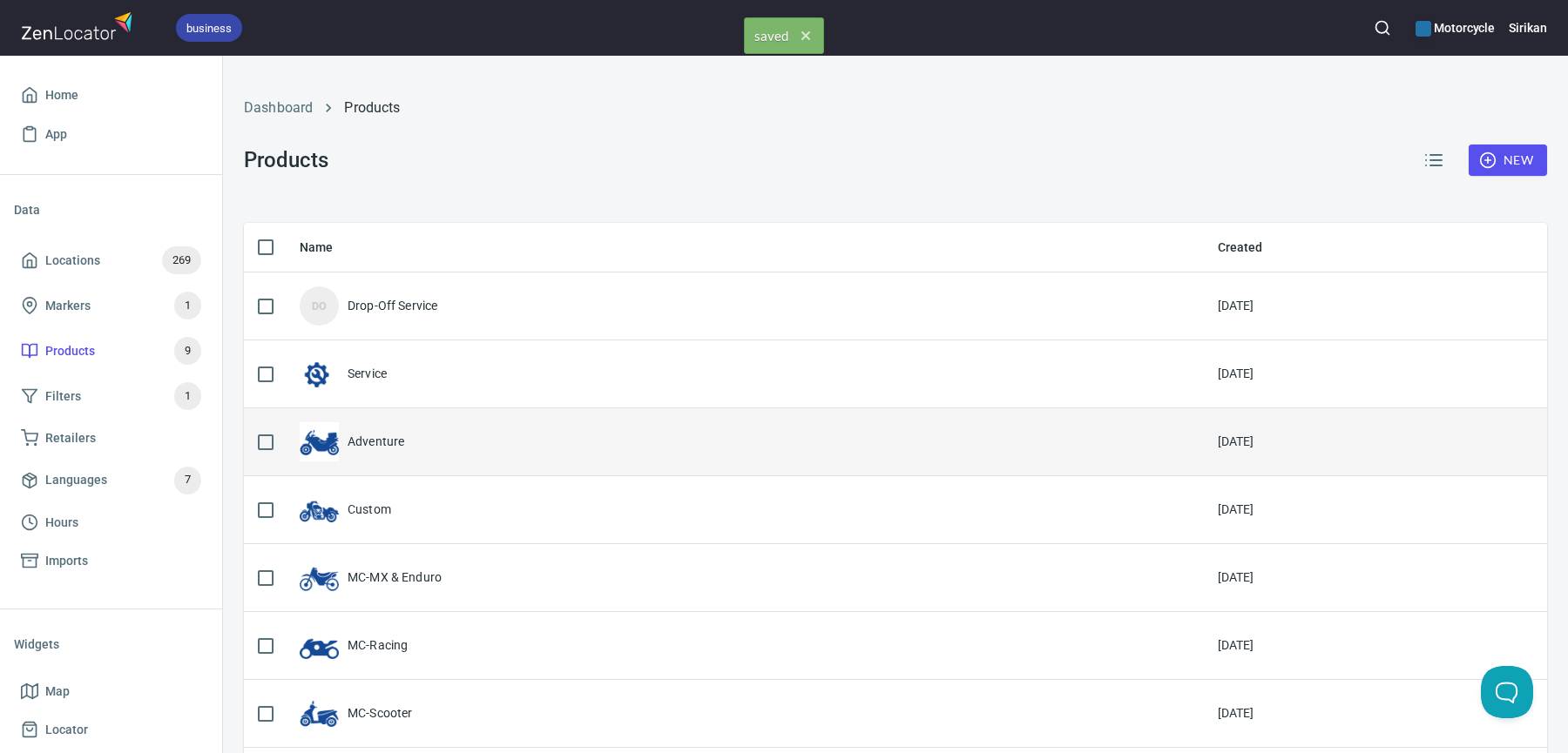
scroll to position [192, 0]
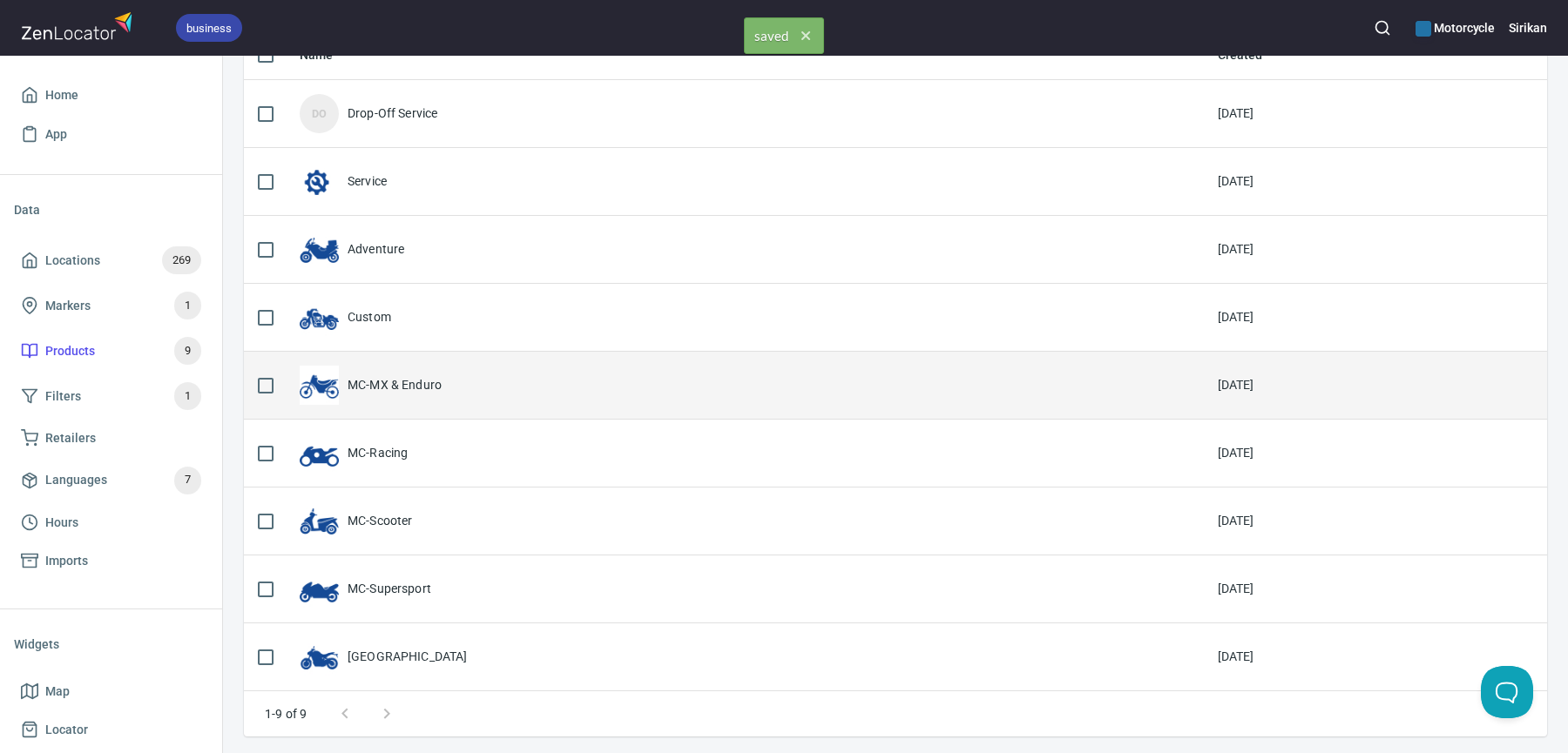
click at [399, 381] on div "MC-MX & Enduro" at bounding box center [395, 385] width 94 height 17
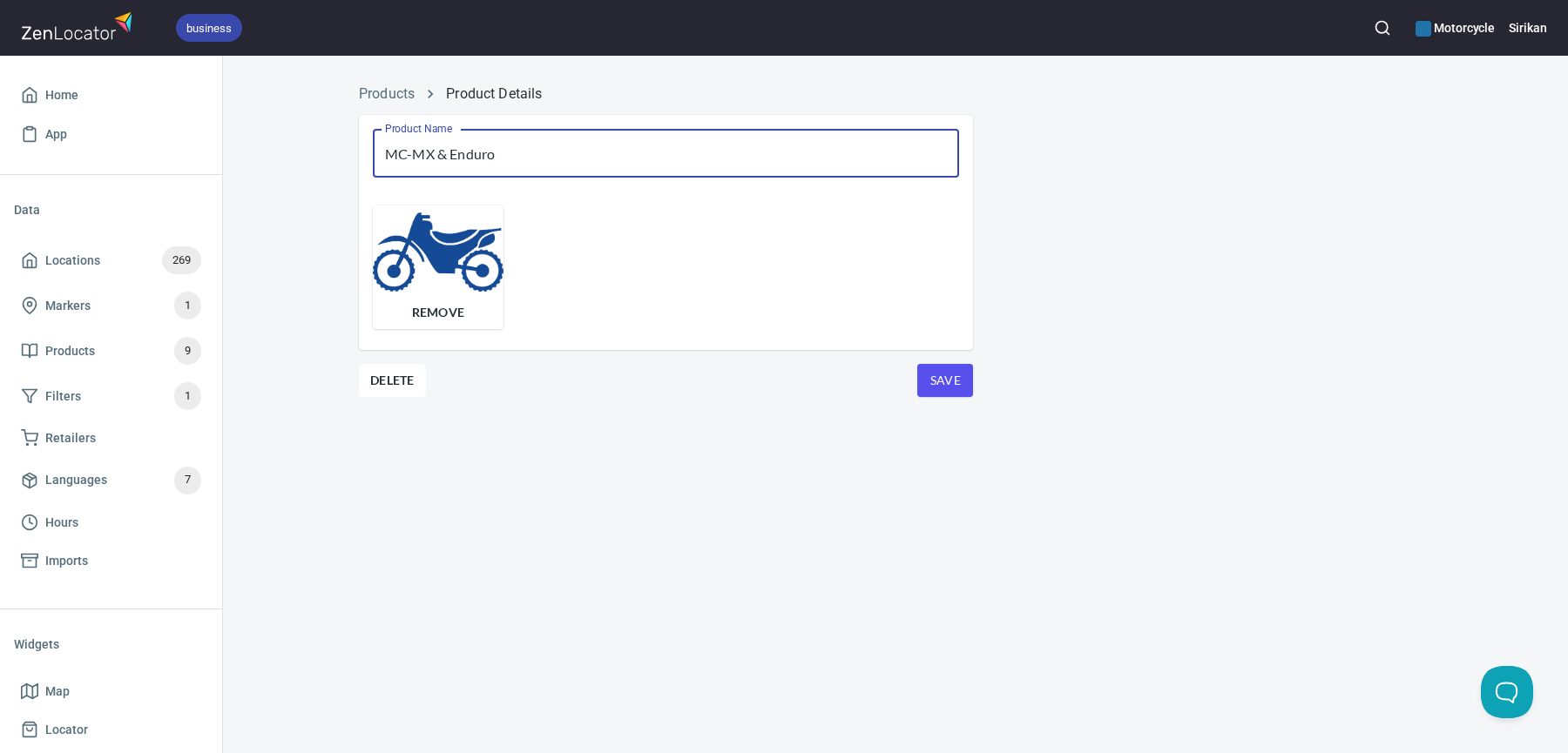
drag, startPoint x: 413, startPoint y: 161, endPoint x: 371, endPoint y: 161, distance: 42.0
click at [371, 161] on div "Product Name MC-MX & Enduro Product Name" at bounding box center [665, 153] width 614 height 76
type input "MX & Enduro"
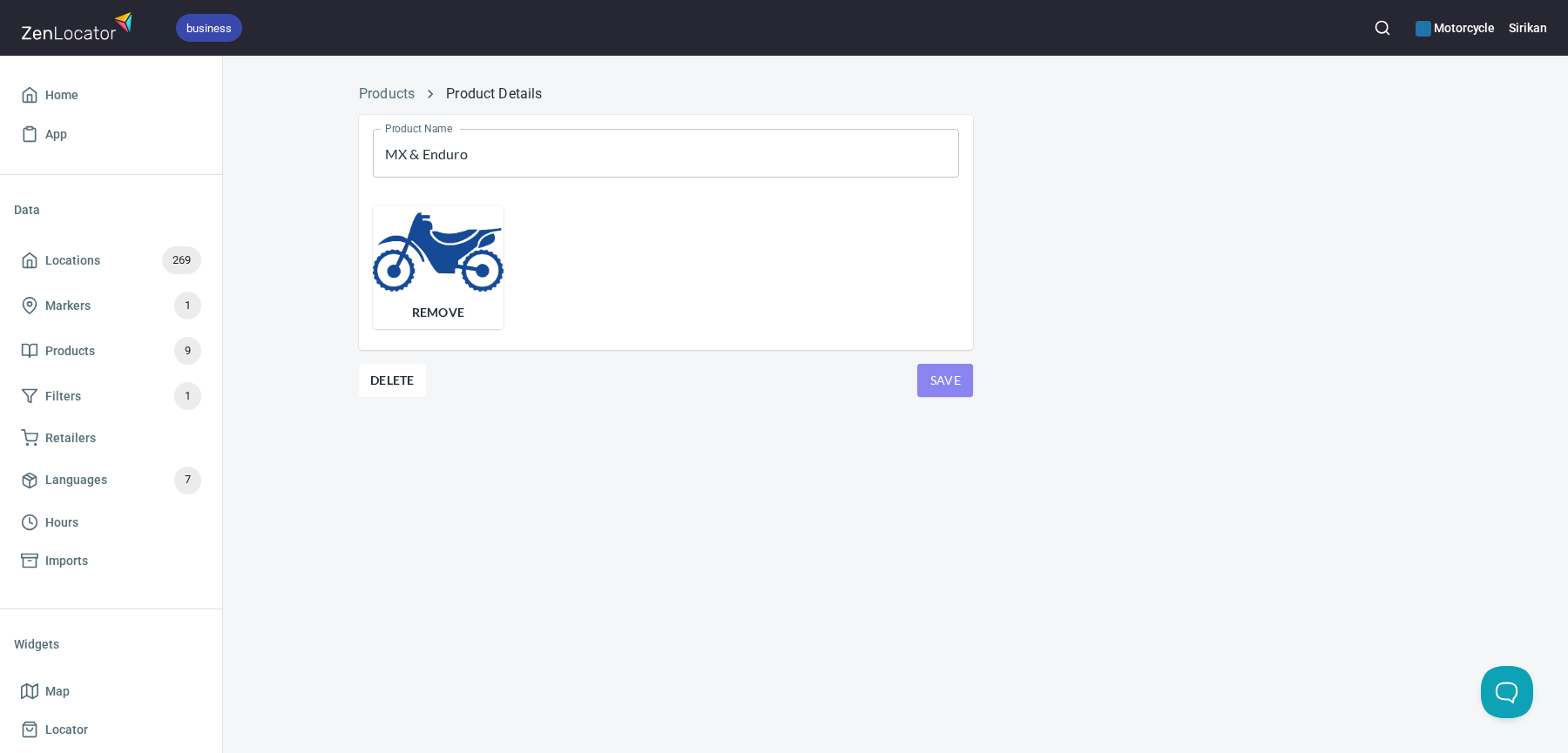
click at [955, 386] on span "Save" at bounding box center [945, 381] width 28 height 22
click at [365, 96] on link "Products" at bounding box center [386, 93] width 55 height 16
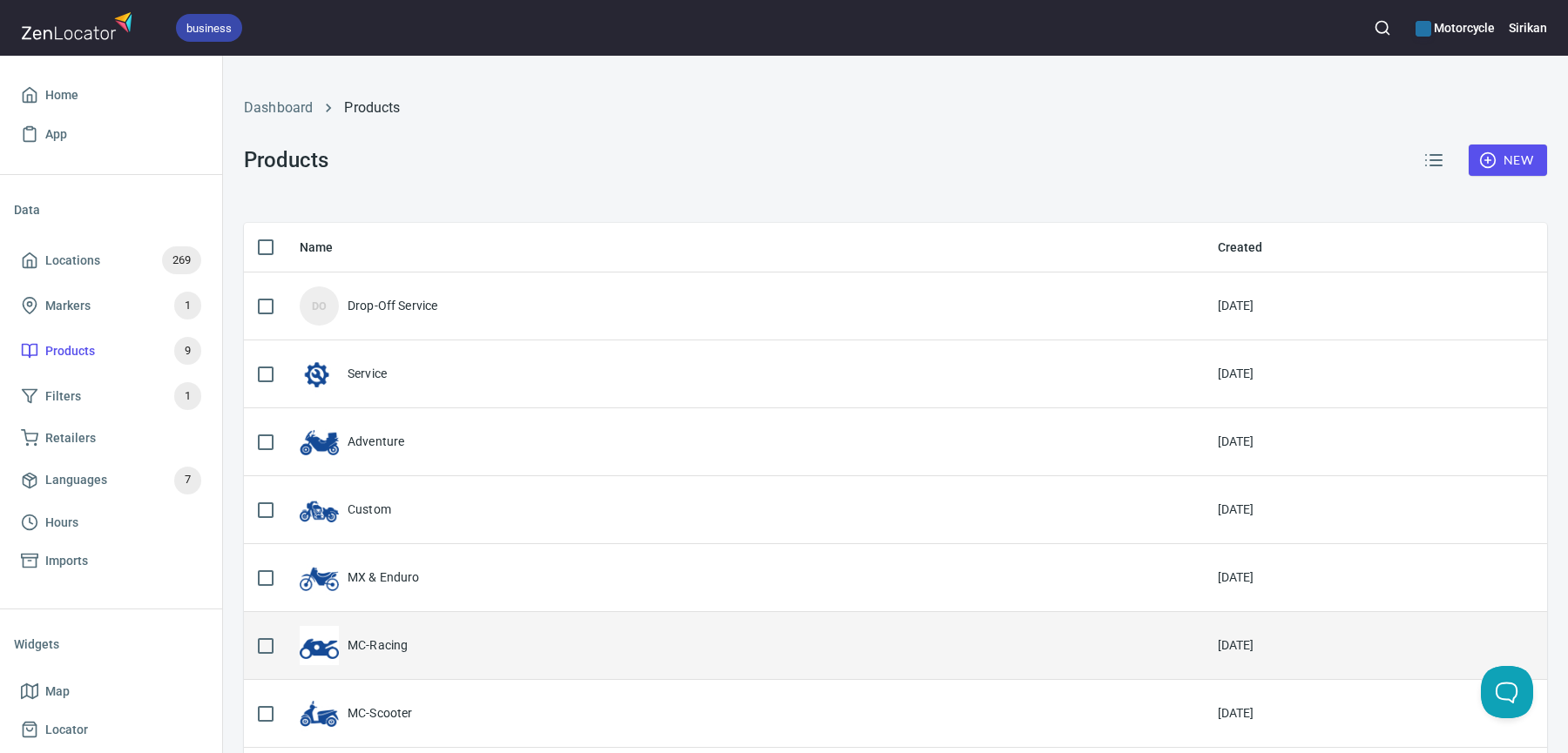
scroll to position [192, 0]
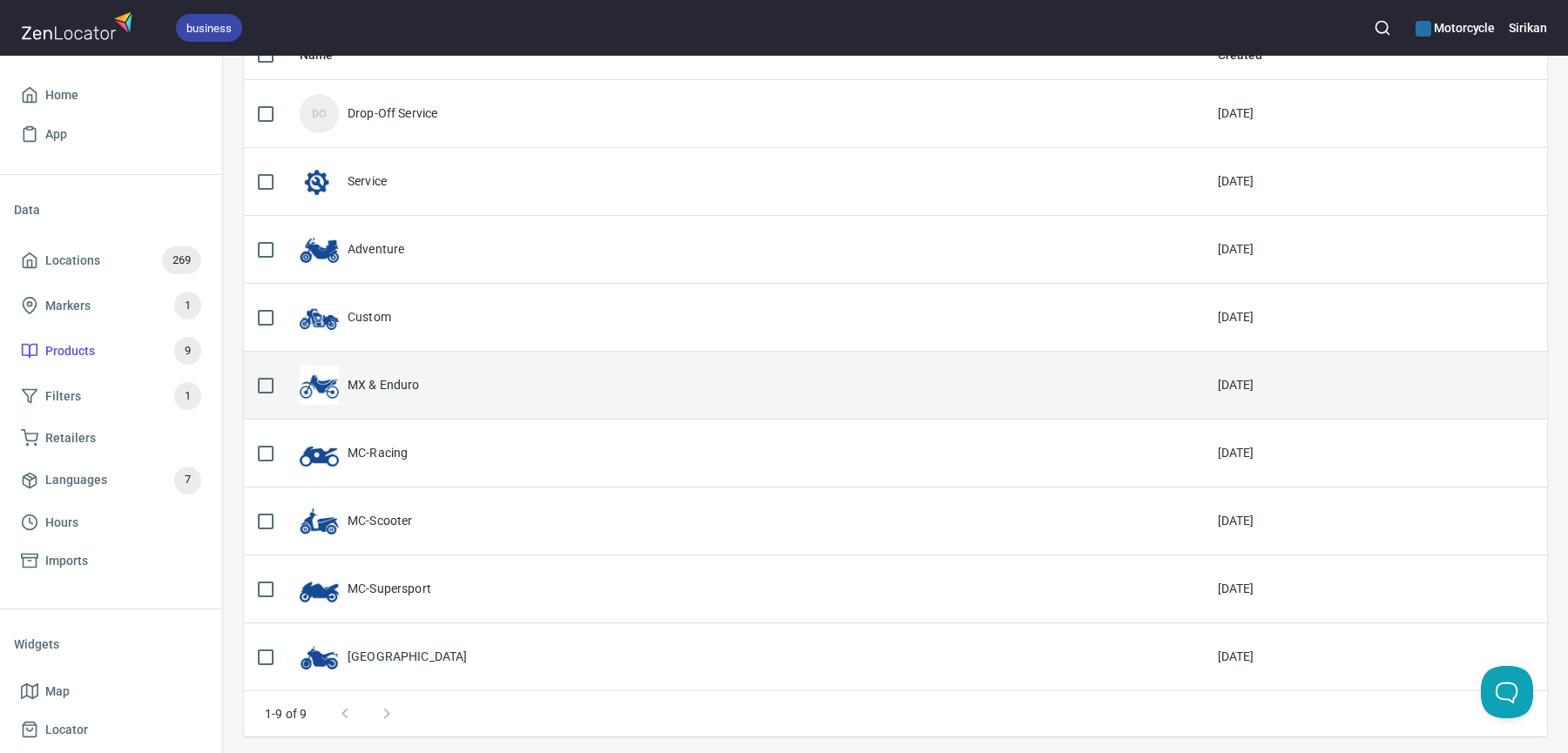
click at [411, 382] on div "MX & Enduro" at bounding box center [384, 385] width 73 height 17
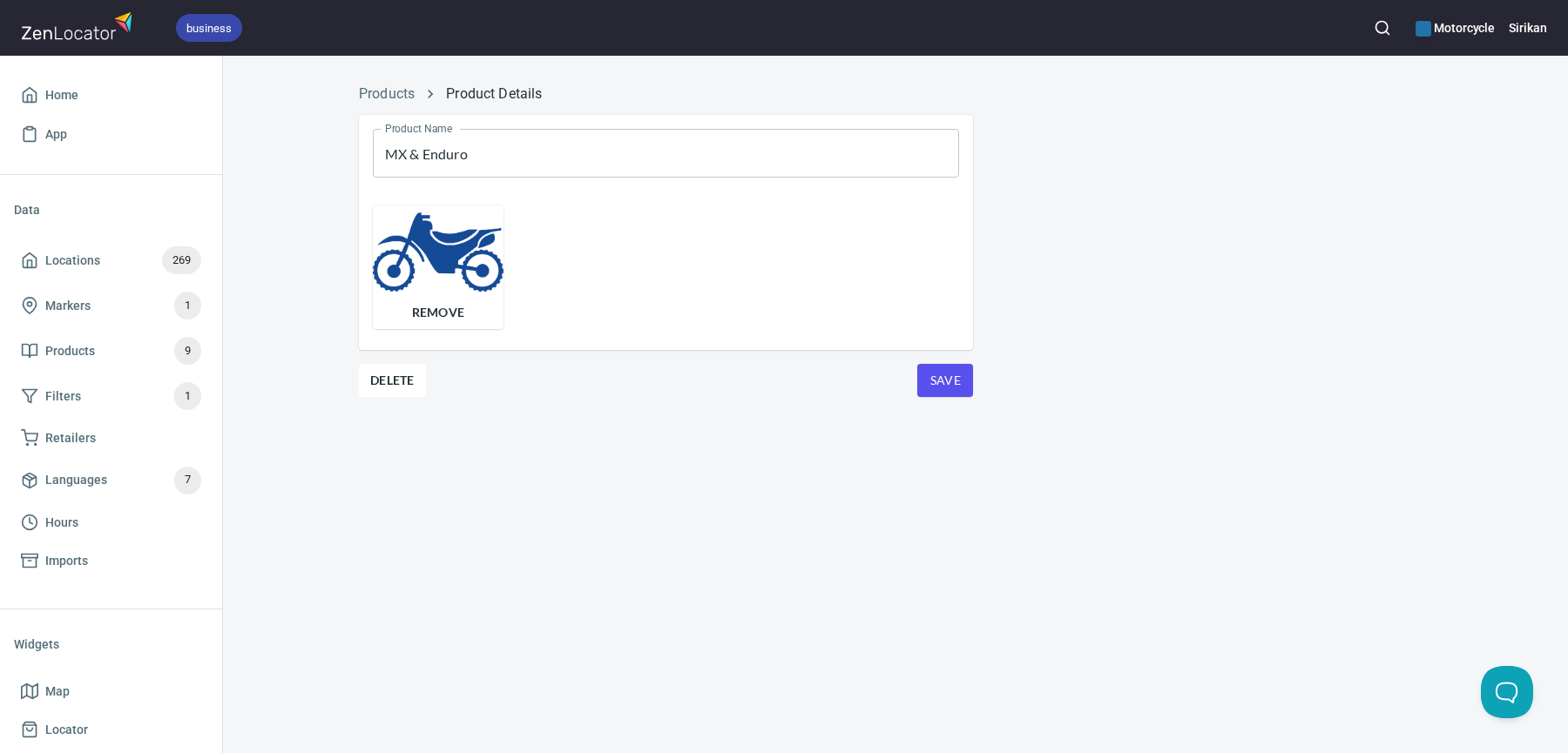
click at [401, 82] on div "Products Product Details" at bounding box center [895, 94] width 1093 height 42
click at [401, 95] on link "Products" at bounding box center [386, 93] width 55 height 16
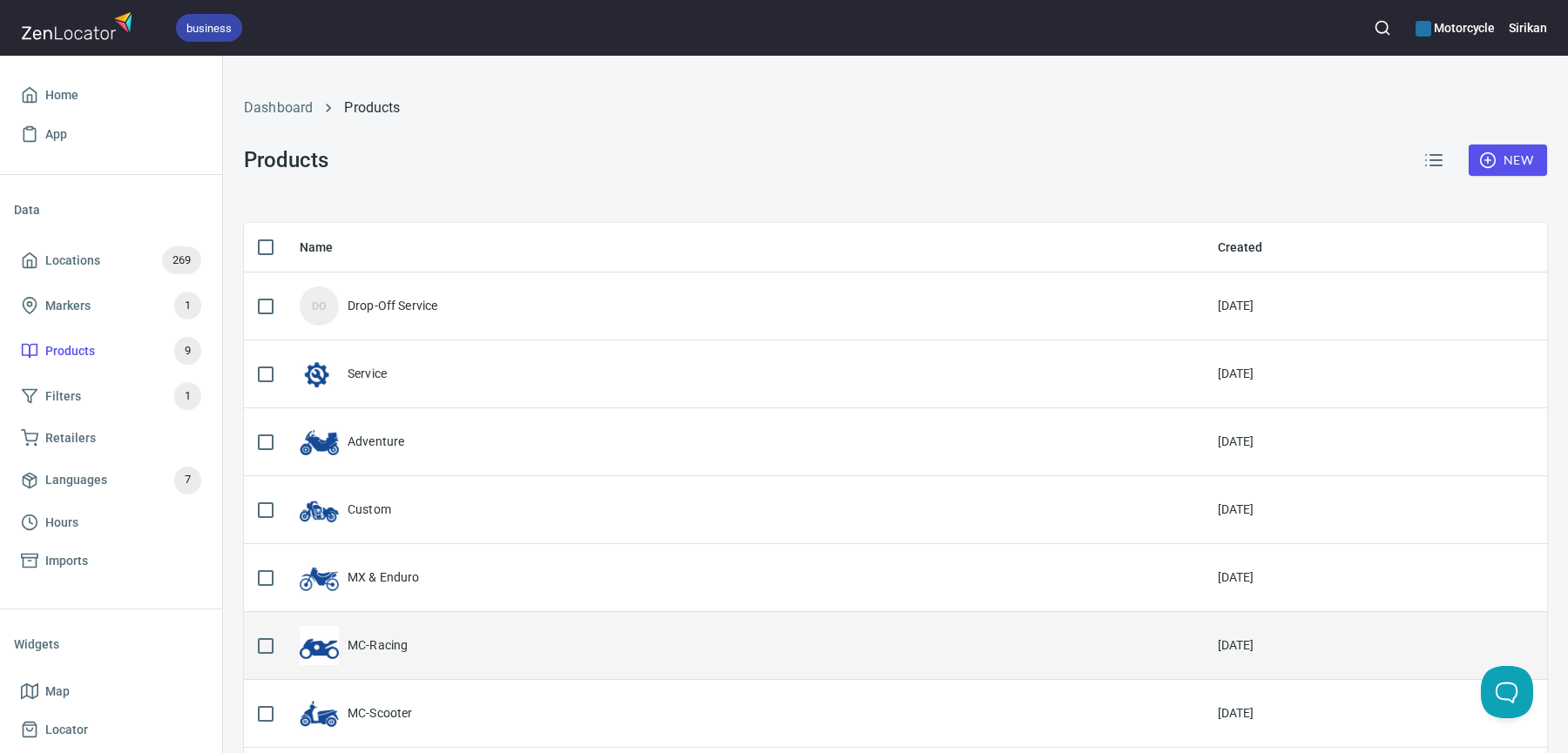
click at [421, 653] on div "MC-Racing" at bounding box center [744, 645] width 890 height 39
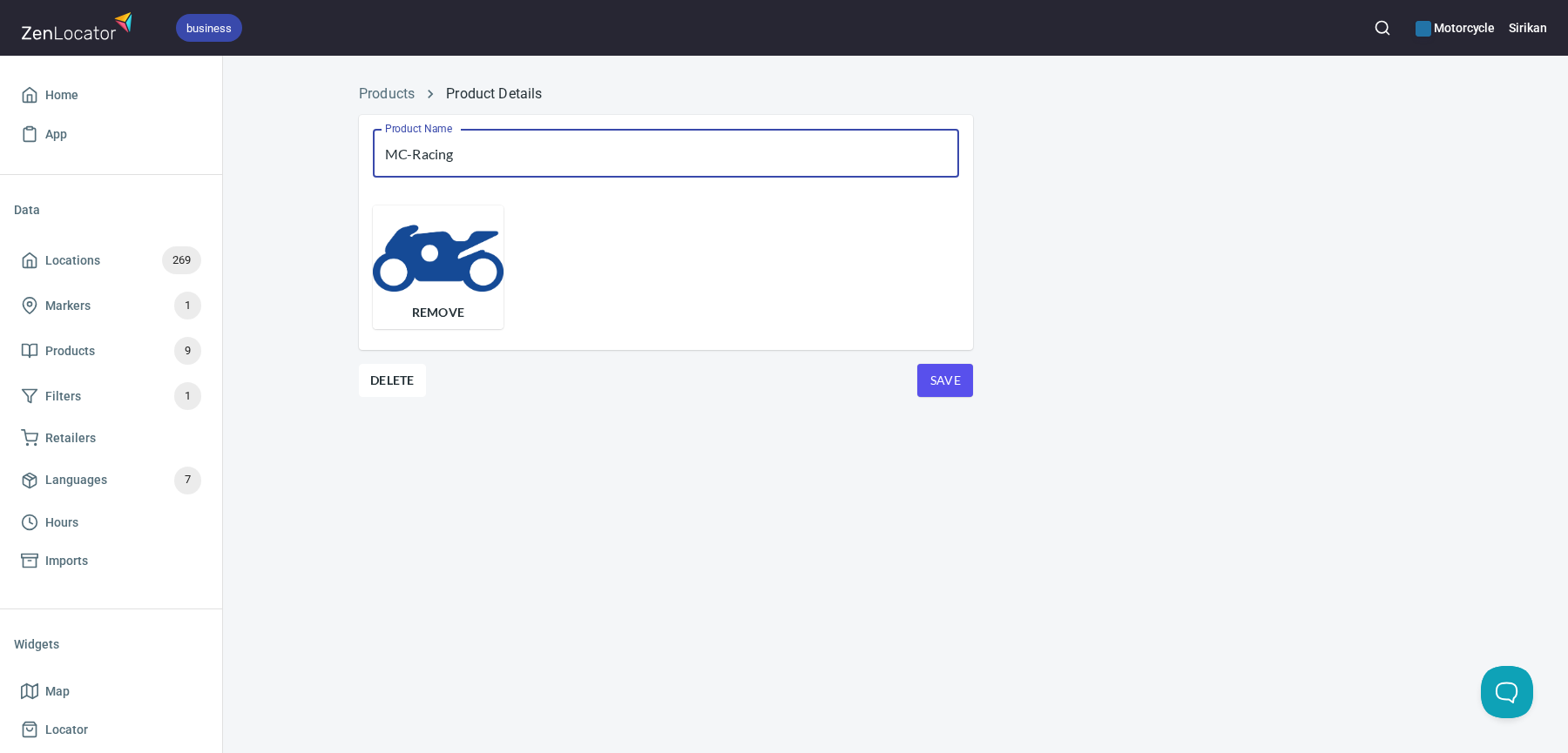
drag, startPoint x: 410, startPoint y: 152, endPoint x: 315, endPoint y: 152, distance: 95.0
click at [316, 152] on div "Products Product Details Product Name MC-Racing Product Name Remove Delete Save" at bounding box center [896, 263] width 1345 height 379
type input "Racing"
click at [948, 382] on span "Save" at bounding box center [945, 381] width 28 height 22
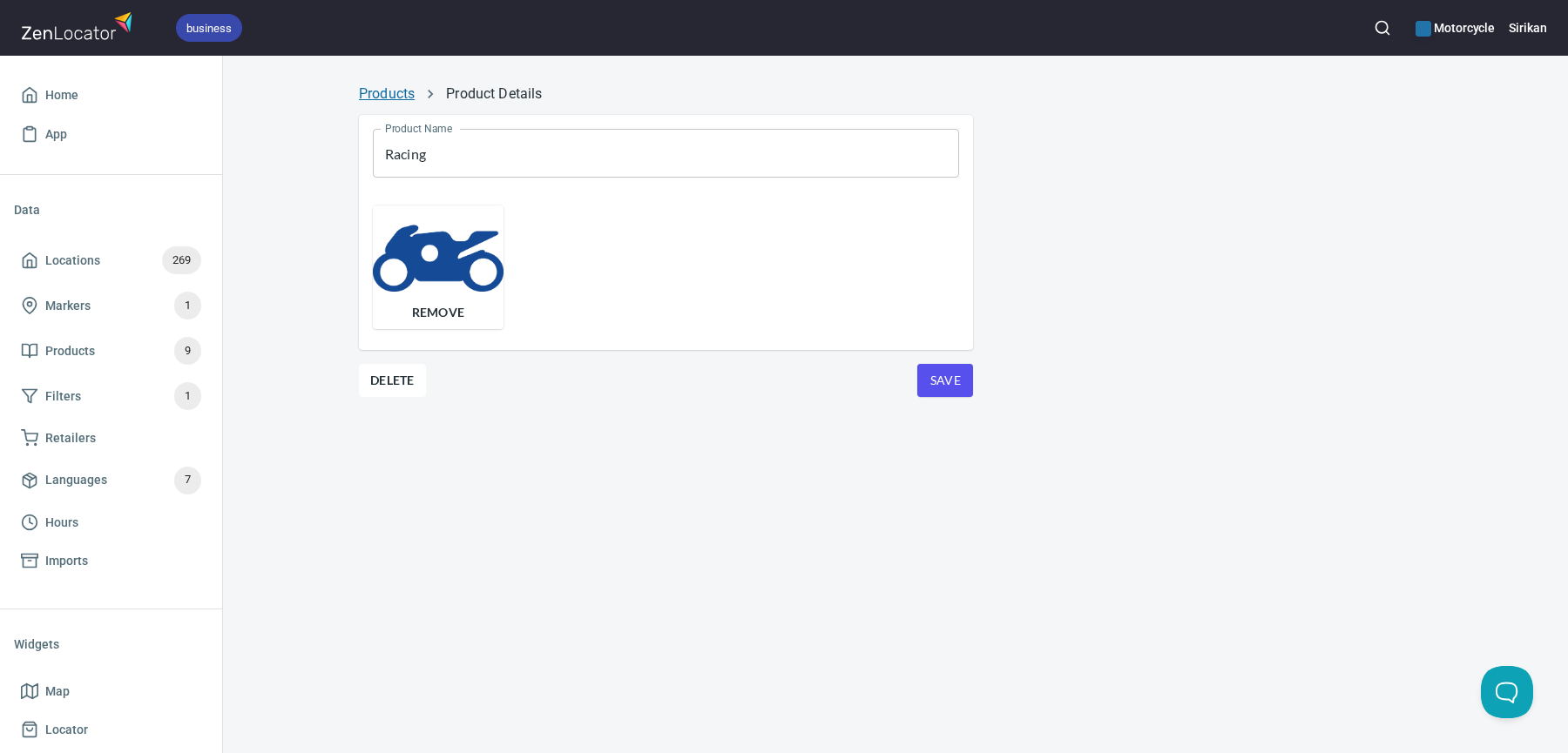
click at [397, 96] on link "Products" at bounding box center [386, 93] width 55 height 16
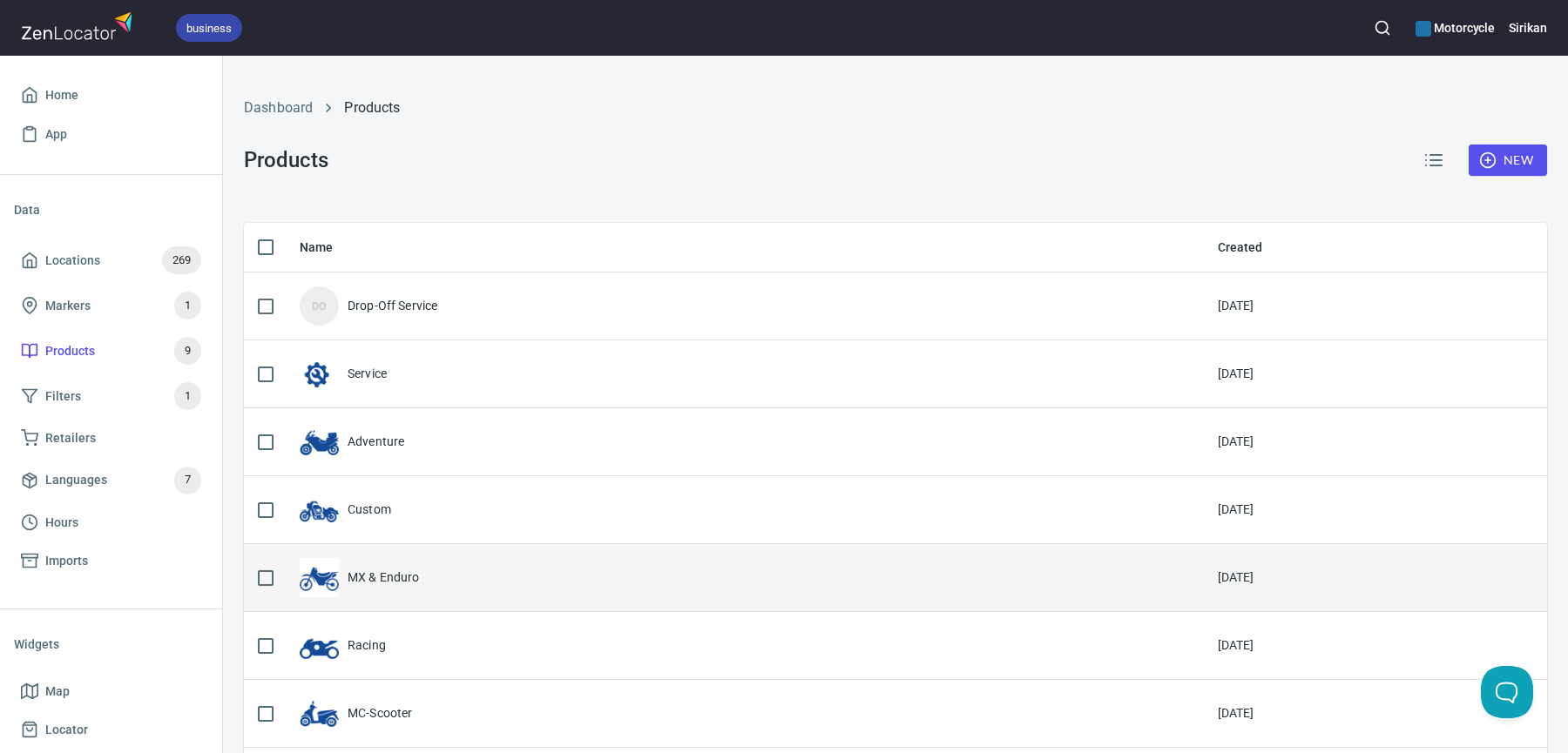
scroll to position [192, 0]
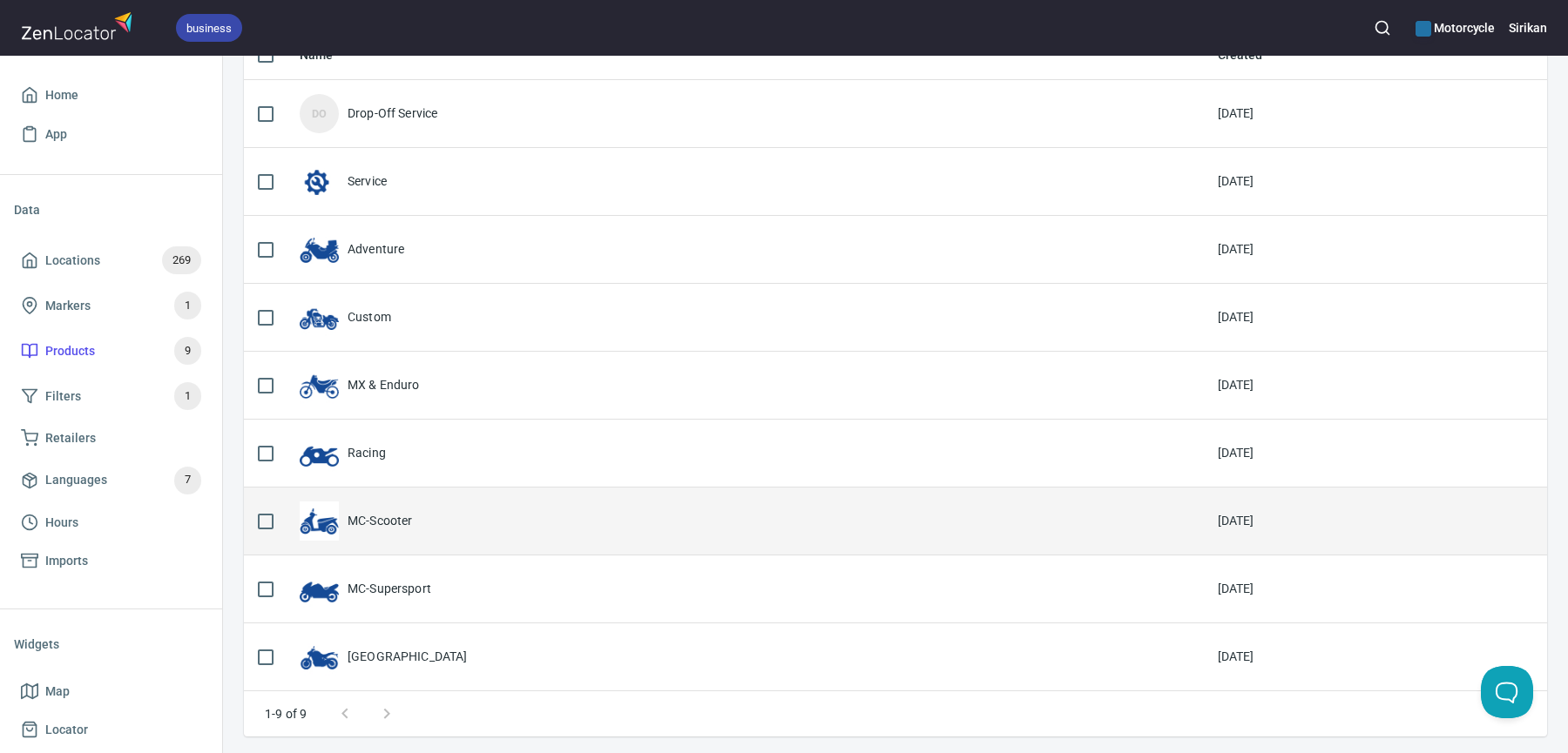
click at [387, 537] on div "MC-Scooter" at bounding box center [744, 521] width 890 height 39
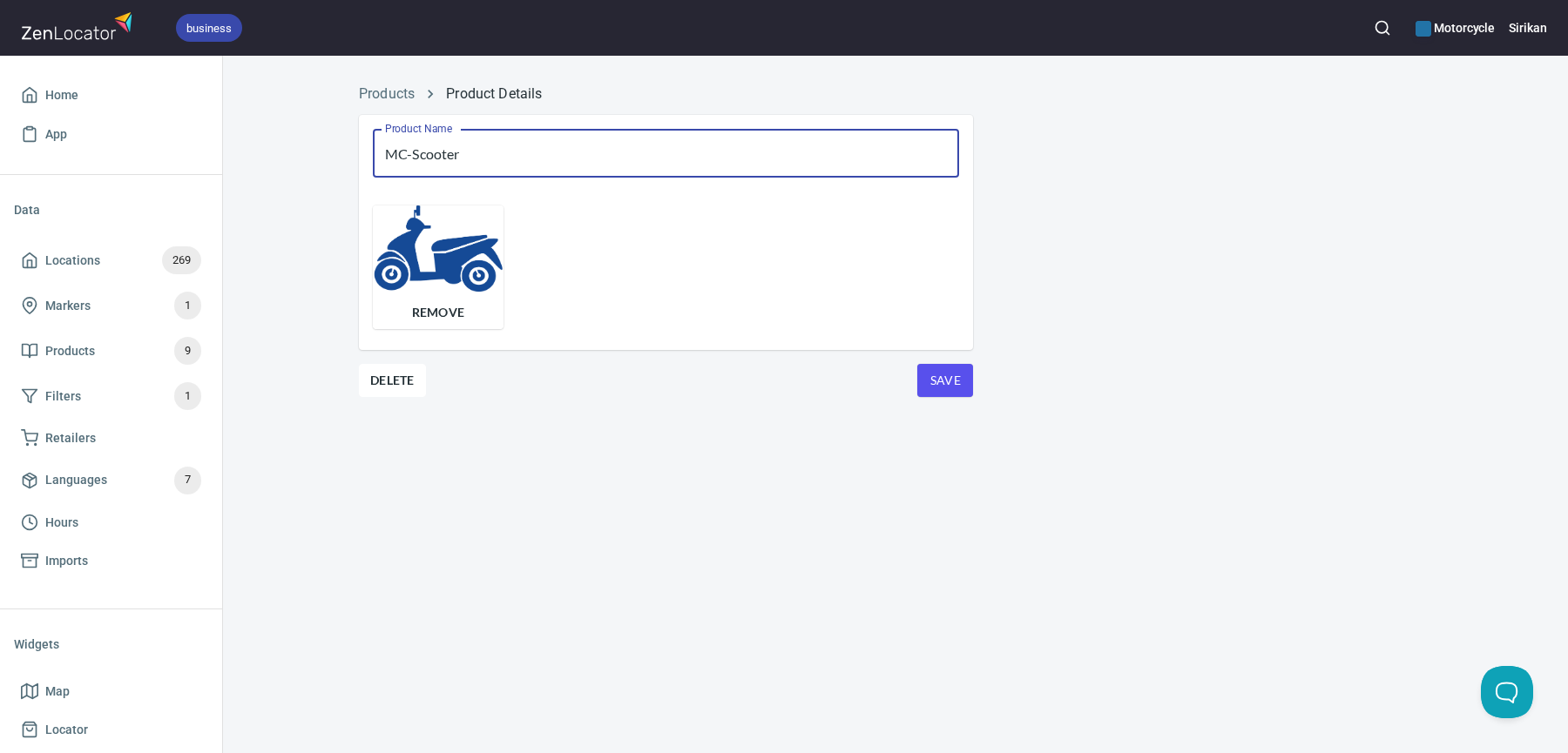
drag, startPoint x: 411, startPoint y: 158, endPoint x: 358, endPoint y: 158, distance: 53.0
click at [358, 158] on div "Product Name MC-Scooter Product Name Remove Delete Save" at bounding box center [665, 277] width 642 height 352
type input "Scooter"
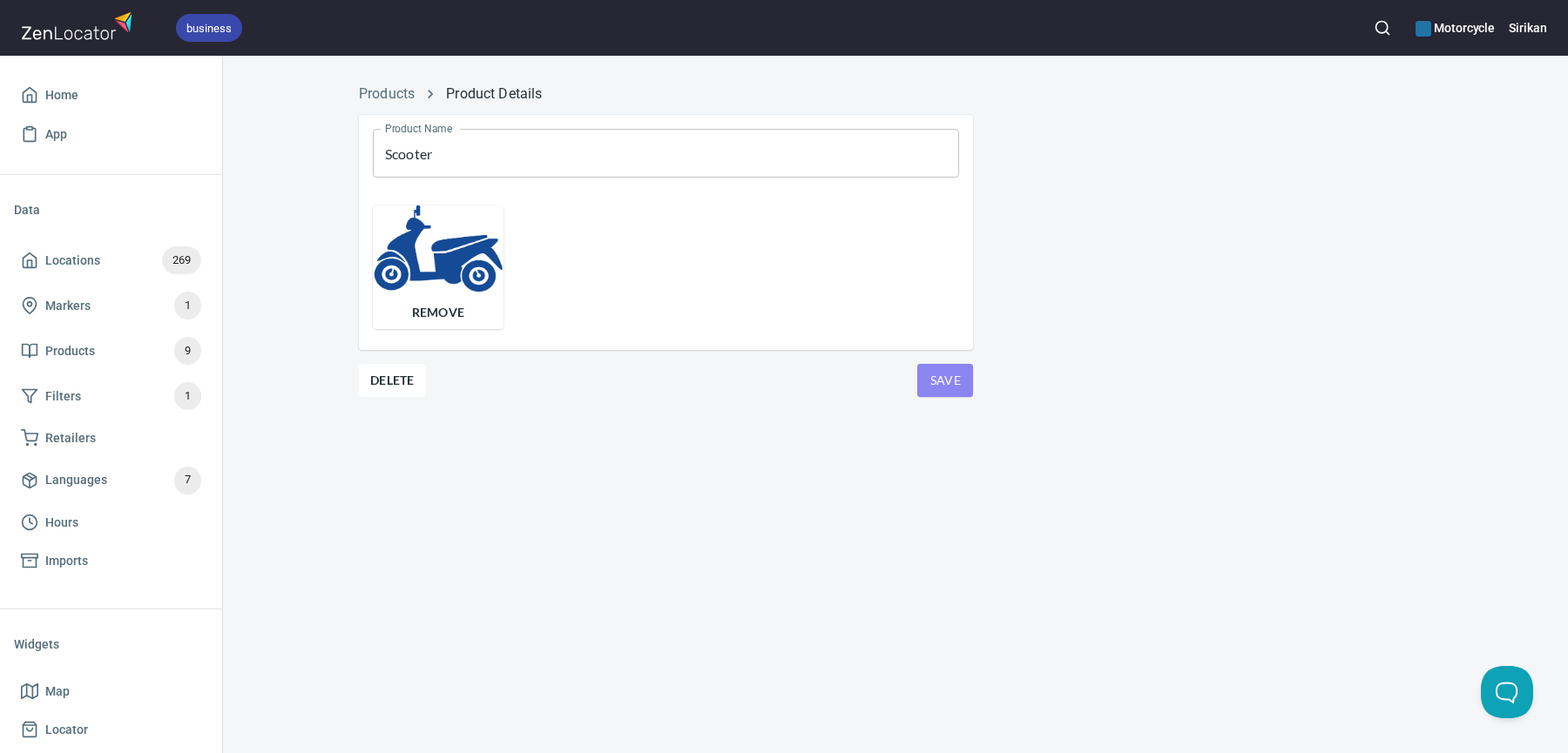
click at [947, 364] on button "Save" at bounding box center [945, 380] width 55 height 33
click at [405, 91] on link "Products" at bounding box center [386, 93] width 55 height 16
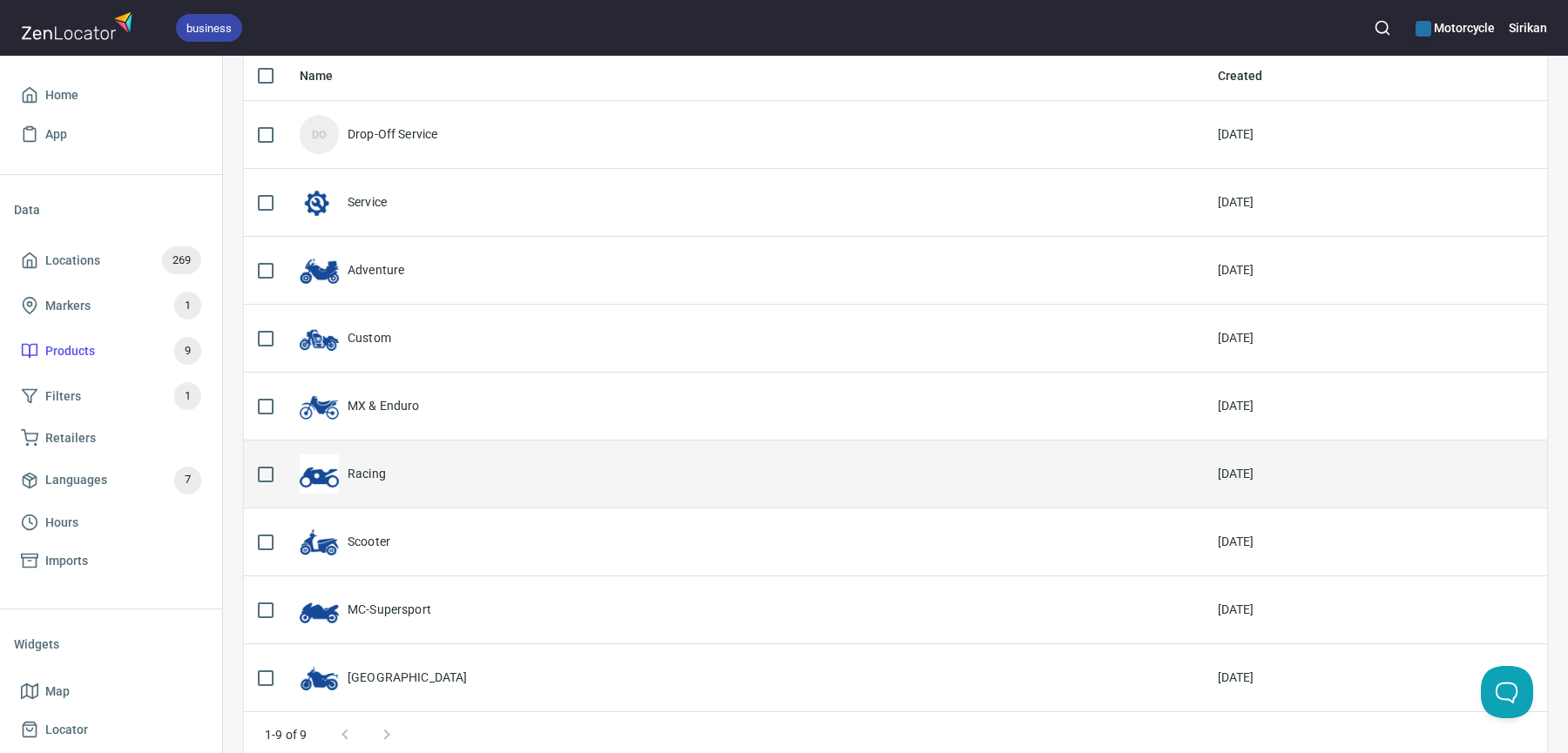
scroll to position [192, 0]
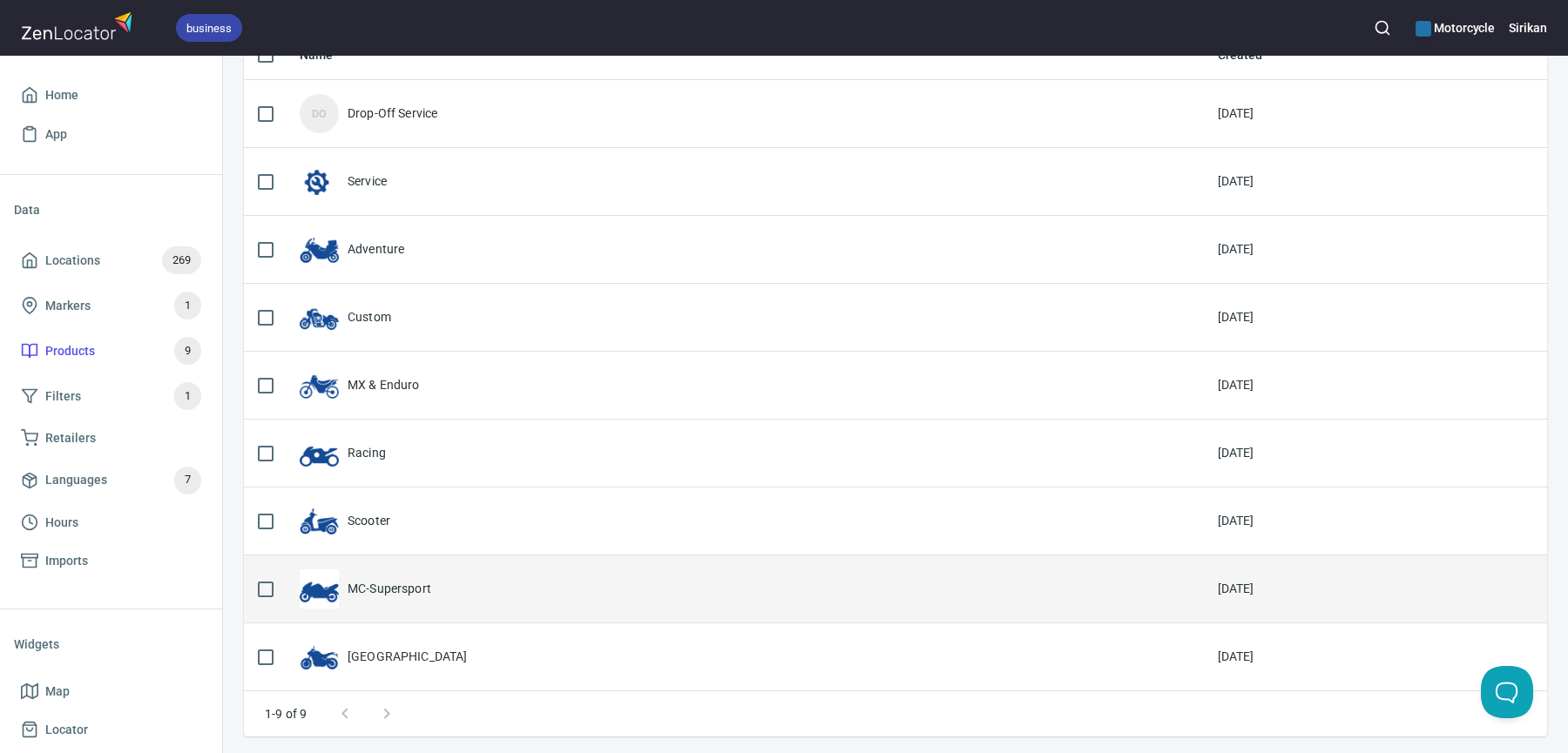
click at [384, 594] on div "MC-Supersport" at bounding box center [744, 589] width 890 height 39
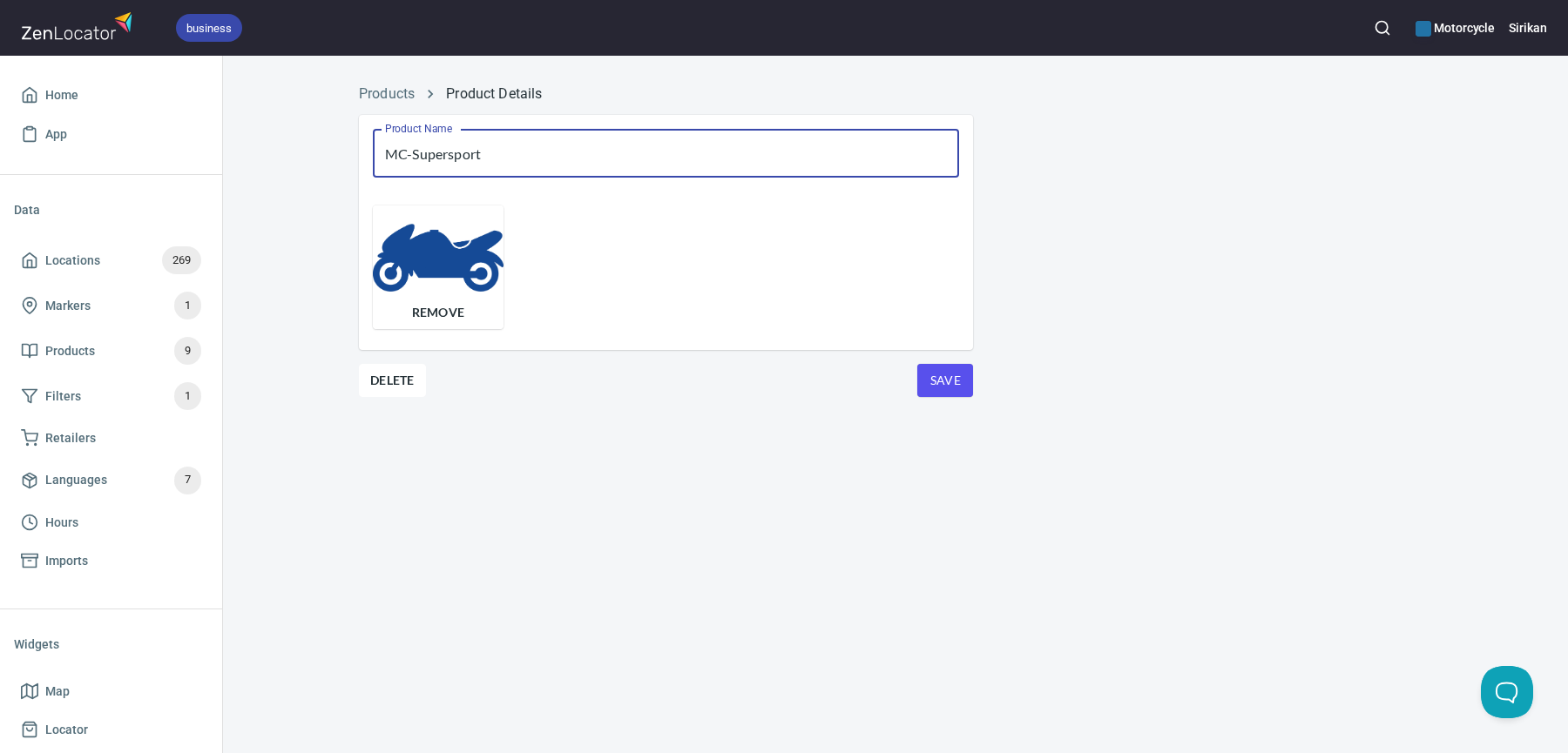
drag, startPoint x: 415, startPoint y: 155, endPoint x: 362, endPoint y: 154, distance: 53.0
click at [362, 154] on div "Product Name MC-Supersport Product Name" at bounding box center [665, 153] width 614 height 76
type input "Supersport"
click at [981, 377] on div "Product Name Supersport Product Name Remove Delete Save" at bounding box center [665, 277] width 642 height 352
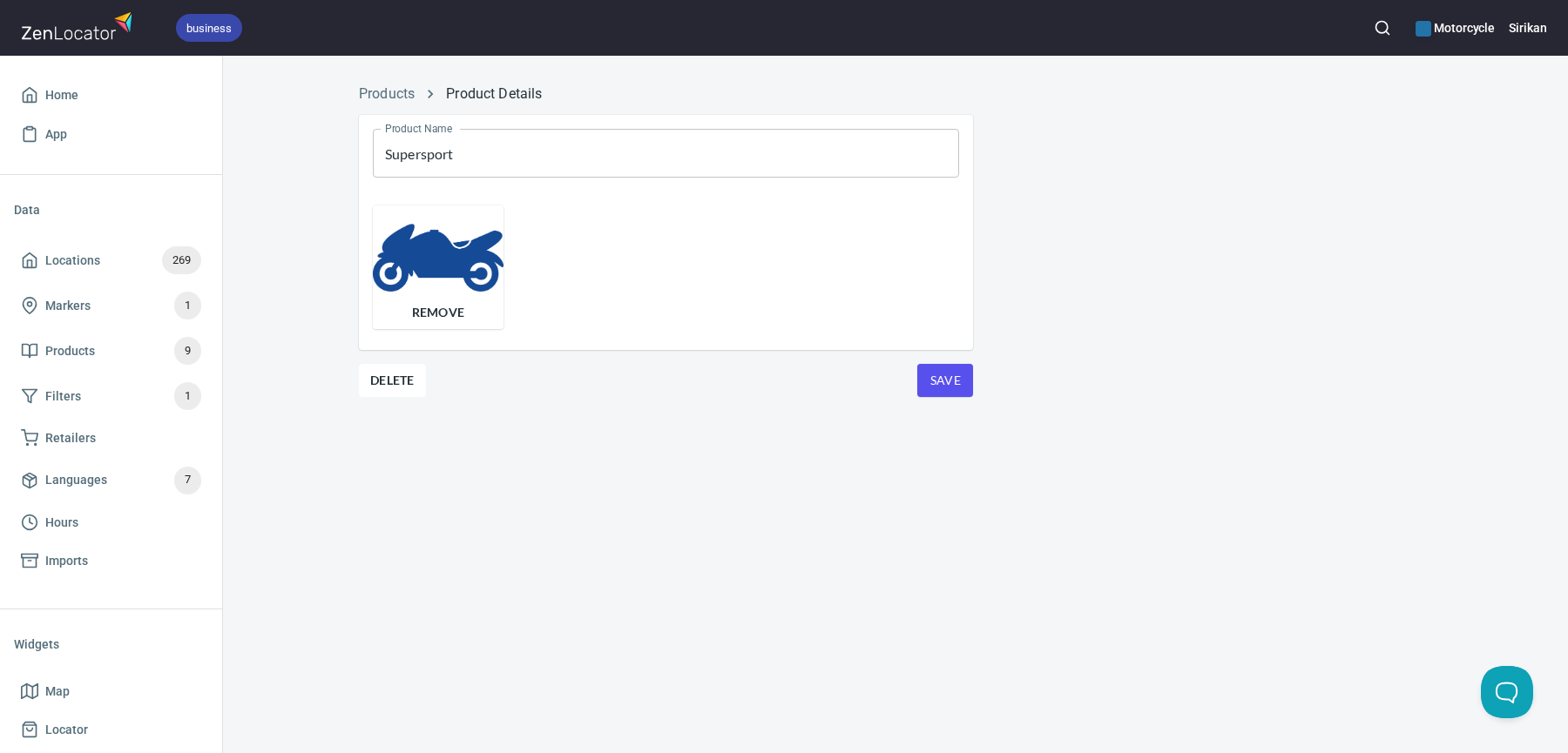
click at [951, 377] on span "Save" at bounding box center [945, 381] width 28 height 22
click at [379, 93] on link "Products" at bounding box center [386, 93] width 55 height 16
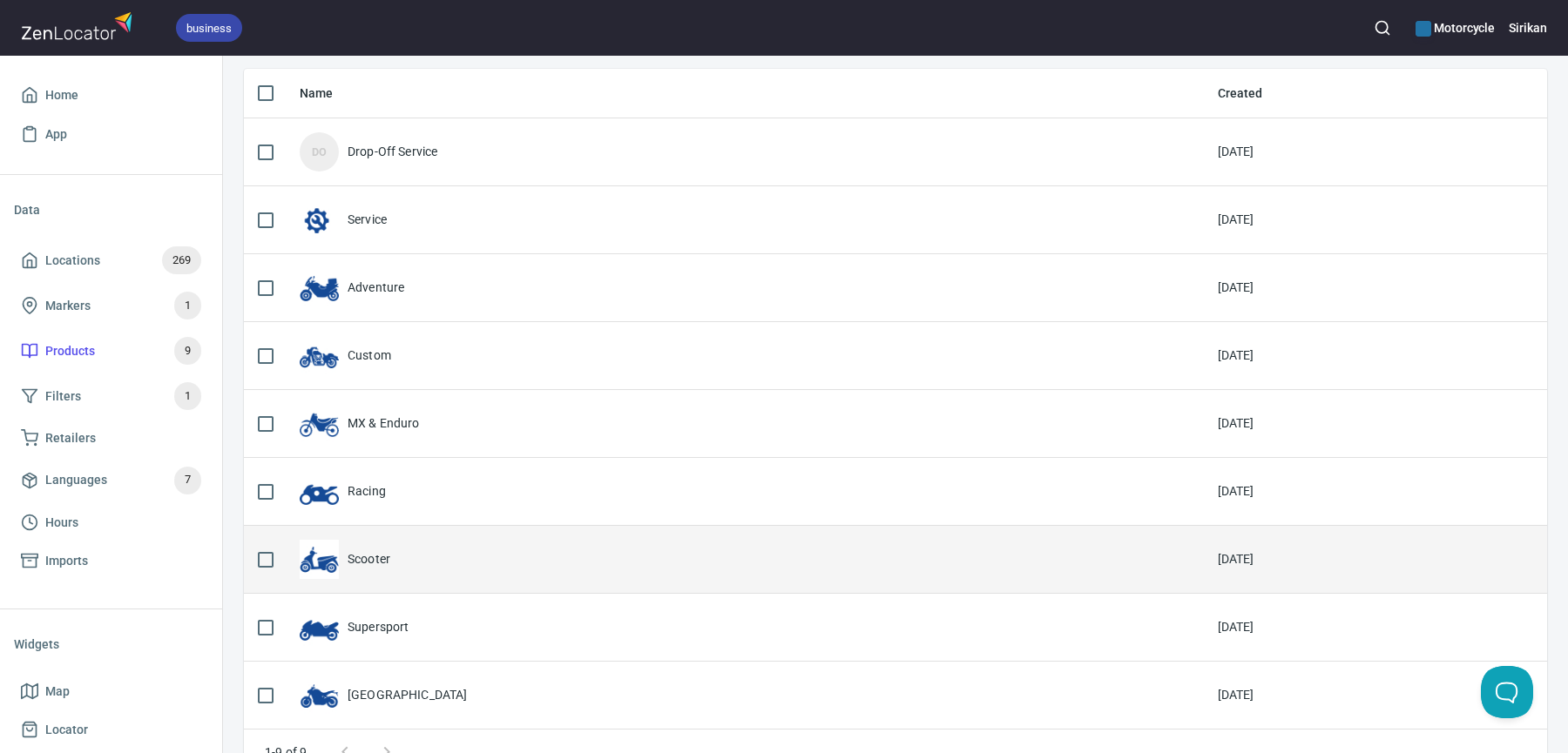
scroll to position [192, 0]
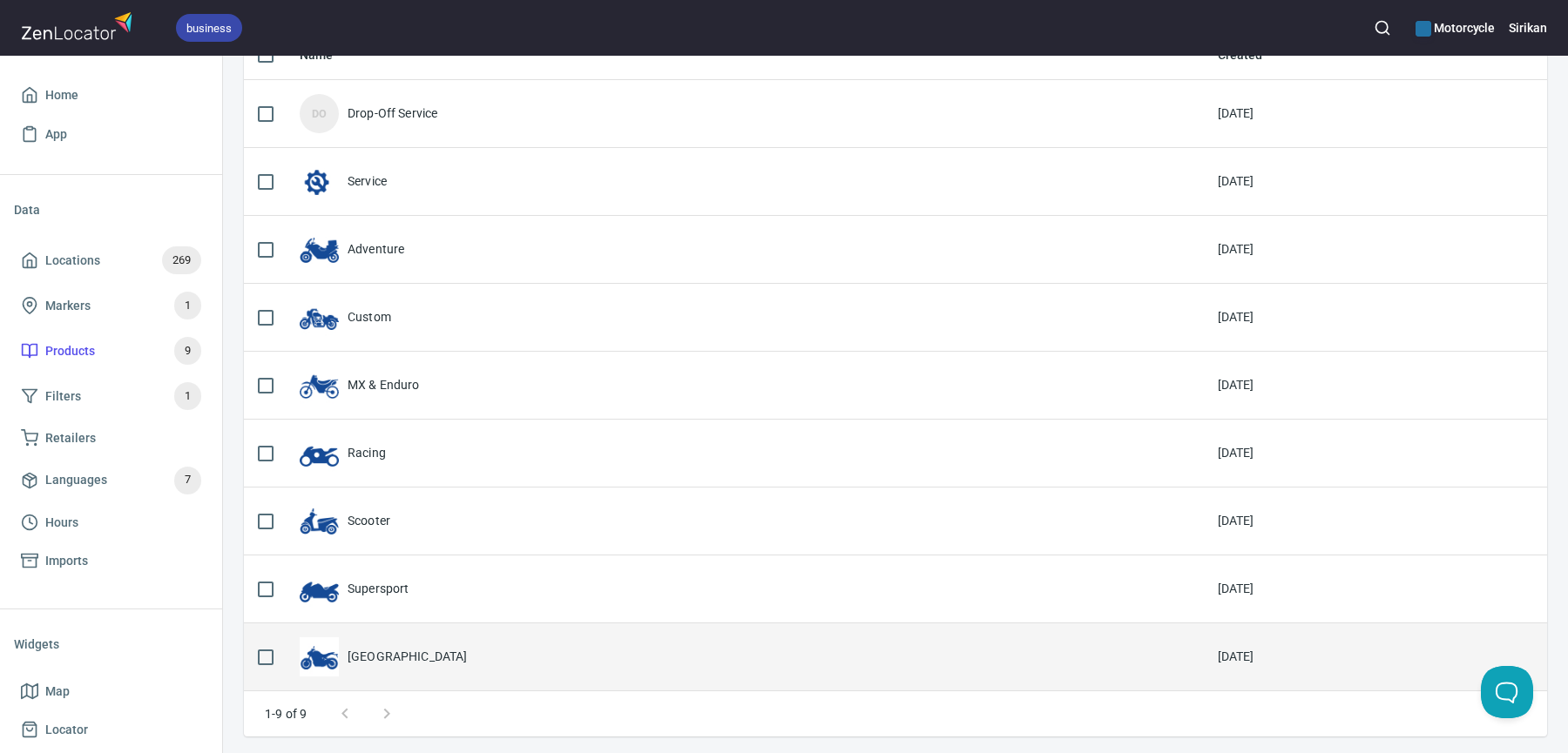
click at [382, 658] on div "[GEOGRAPHIC_DATA]" at bounding box center [407, 656] width 120 height 17
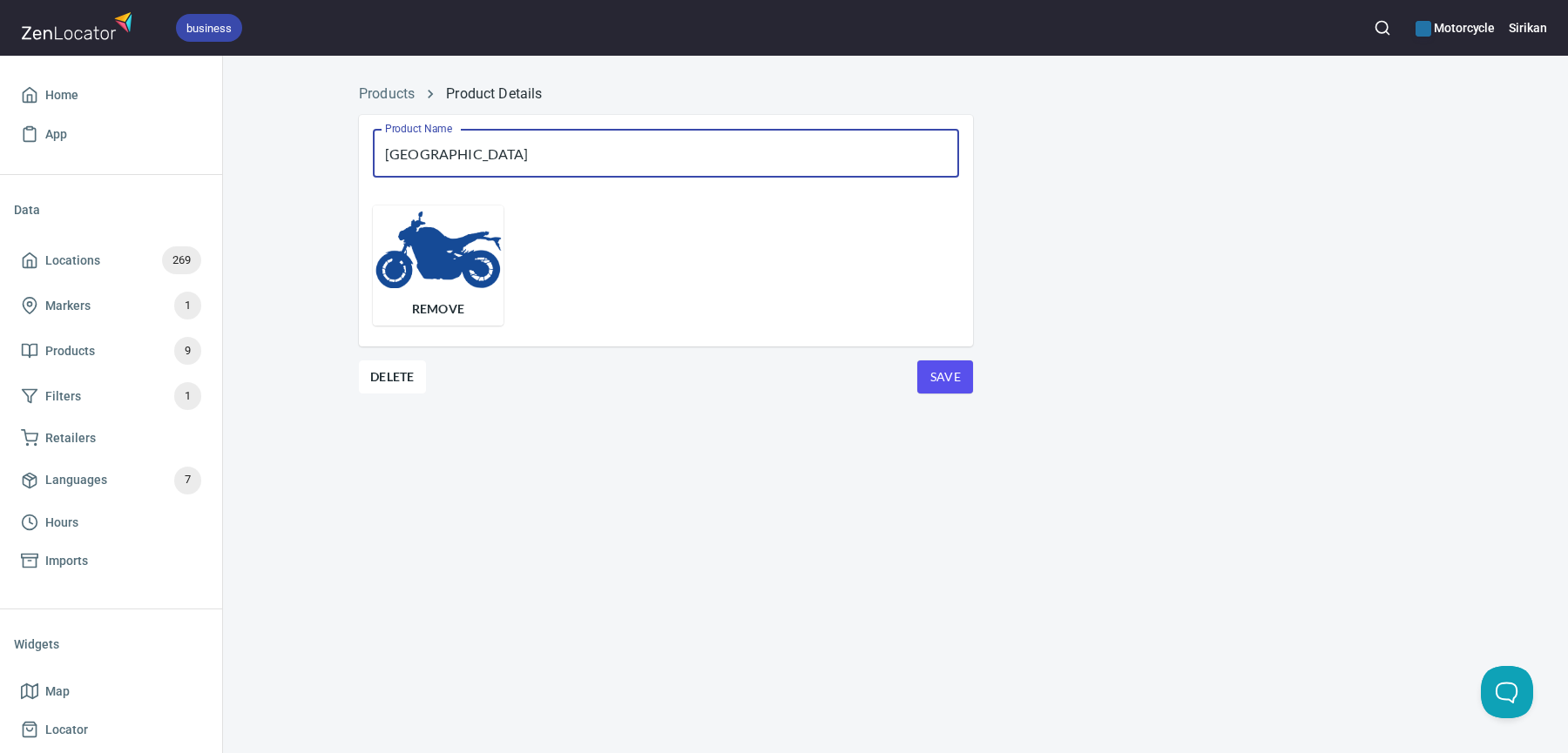
drag, startPoint x: 412, startPoint y: 159, endPoint x: 381, endPoint y: 158, distance: 31.0
click at [381, 158] on input "[GEOGRAPHIC_DATA]" at bounding box center [666, 153] width 586 height 49
type input "Street"
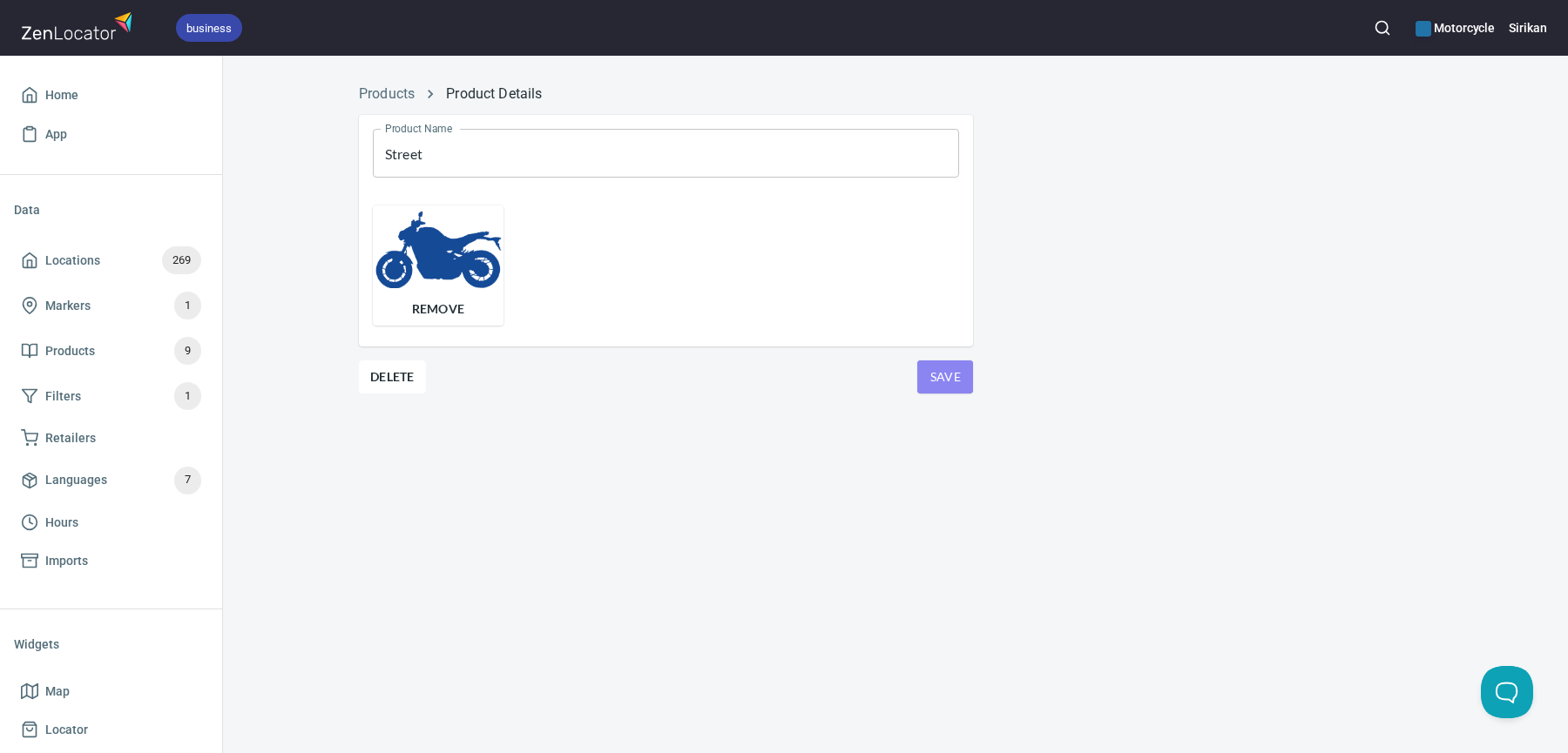
click at [950, 376] on span "Save" at bounding box center [945, 377] width 28 height 22
click at [297, 508] on div "Products Product Details Product Name Street Product Name Remove Delete Save" at bounding box center [896, 404] width 1345 height 698
click at [396, 101] on div "Product Name Street Product Name Remove Delete Save" at bounding box center [665, 275] width 642 height 348
click at [397, 91] on link "Products" at bounding box center [386, 93] width 55 height 16
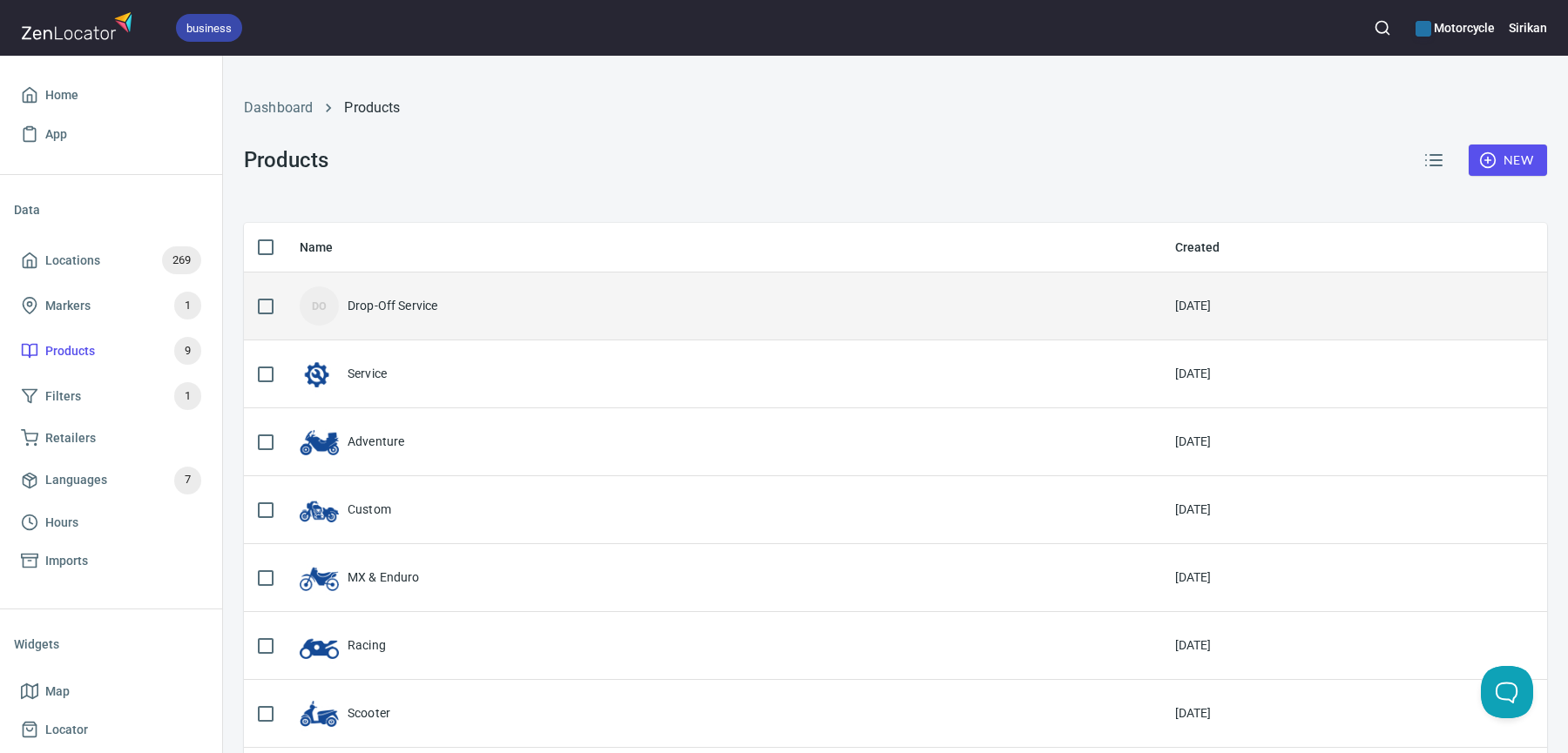
click at [475, 306] on div "DO Drop-Off Service" at bounding box center [723, 306] width 848 height 39
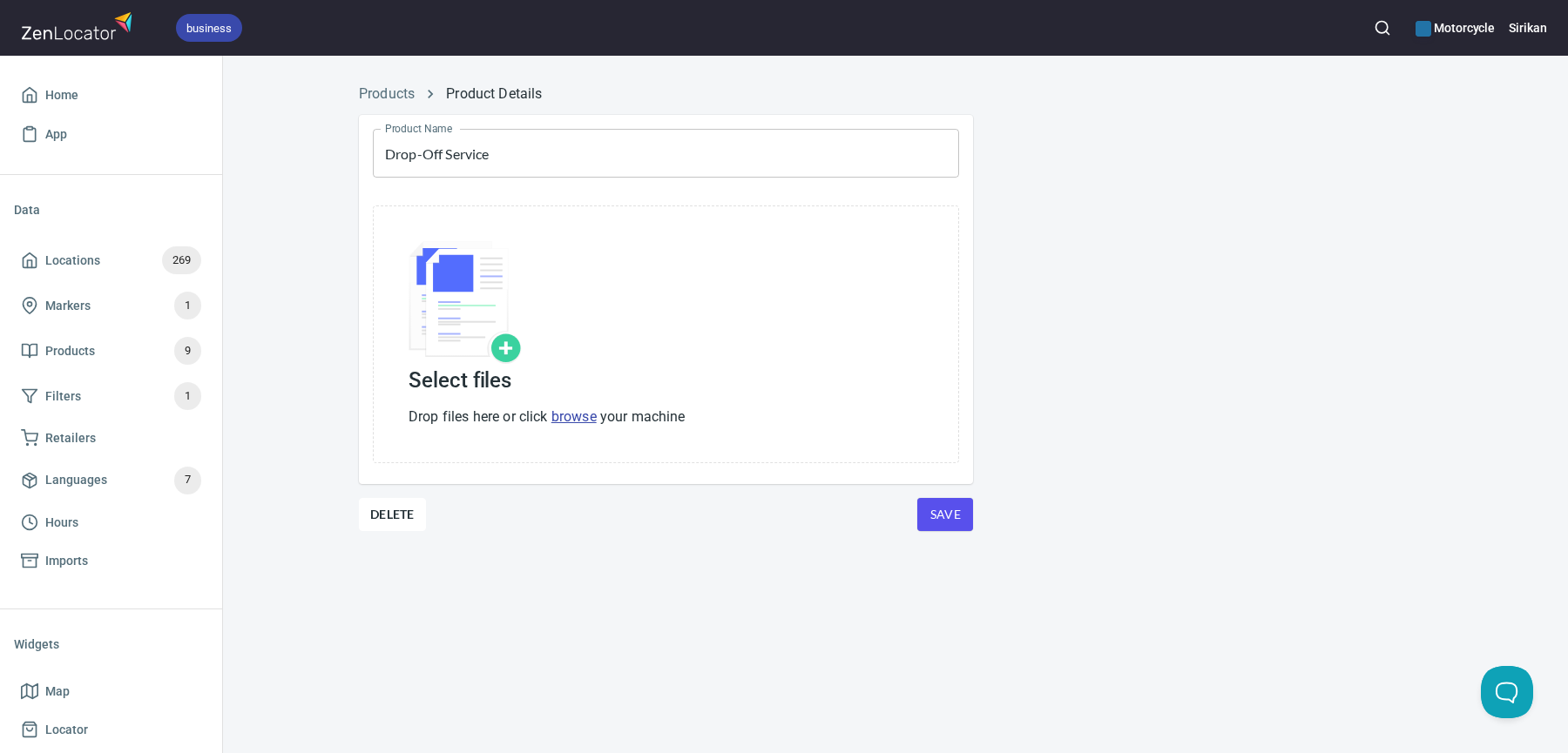
click at [570, 307] on div at bounding box center [546, 305] width 277 height 127
click at [567, 418] on link "browse" at bounding box center [574, 416] width 45 height 16
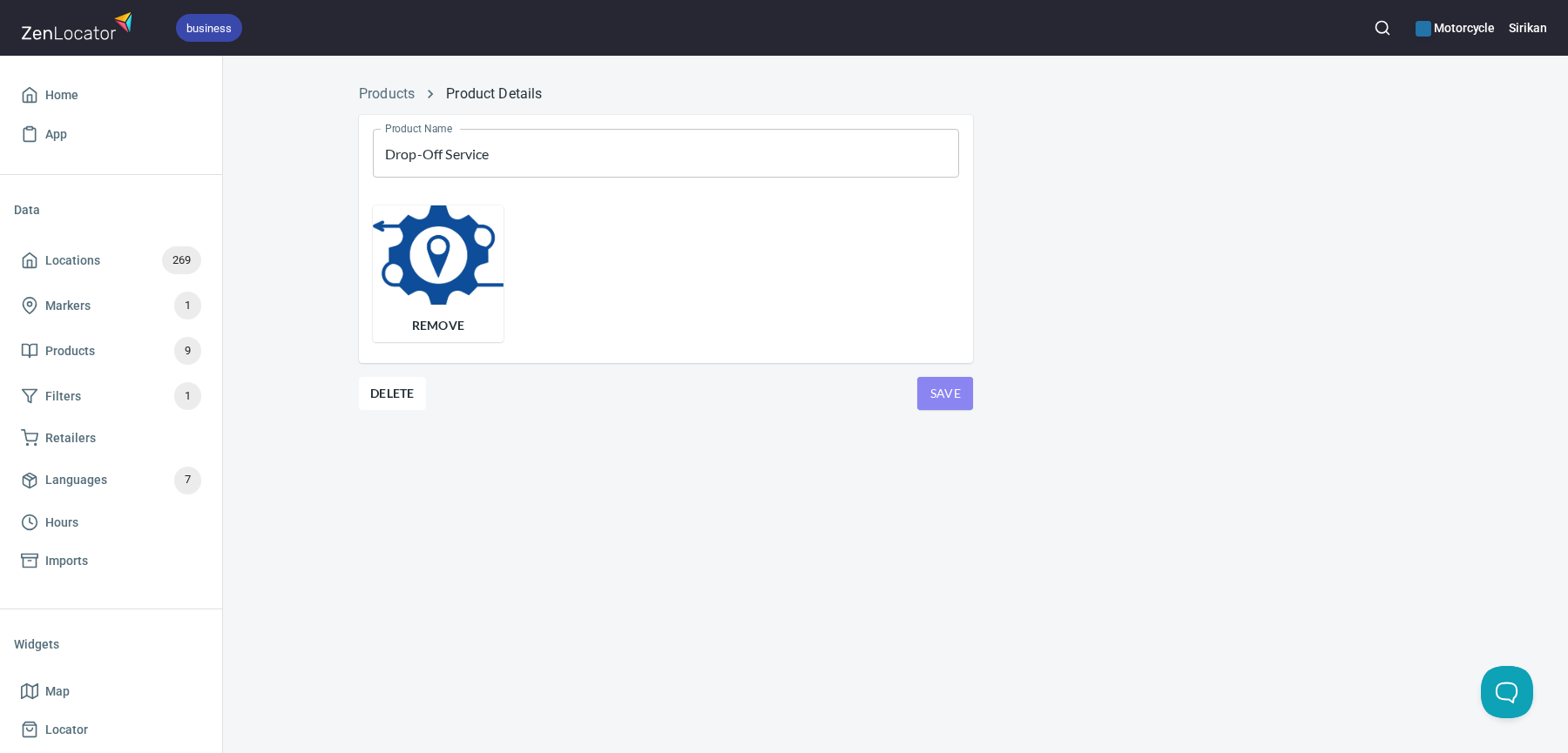
click at [948, 379] on button "Save" at bounding box center [945, 394] width 55 height 33
click at [380, 93] on link "Products" at bounding box center [386, 93] width 55 height 16
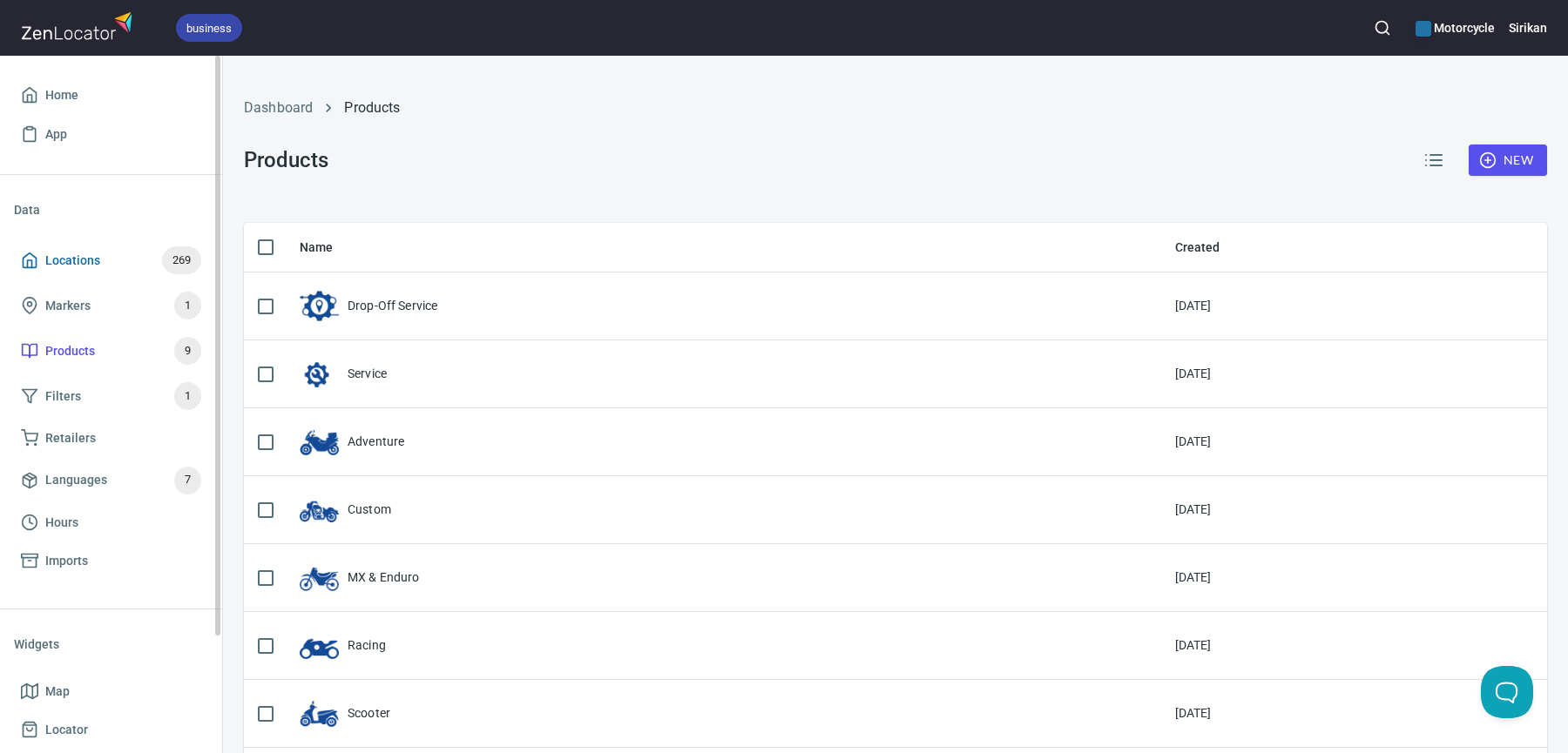
click at [100, 266] on span "Locations 269" at bounding box center [111, 260] width 181 height 28
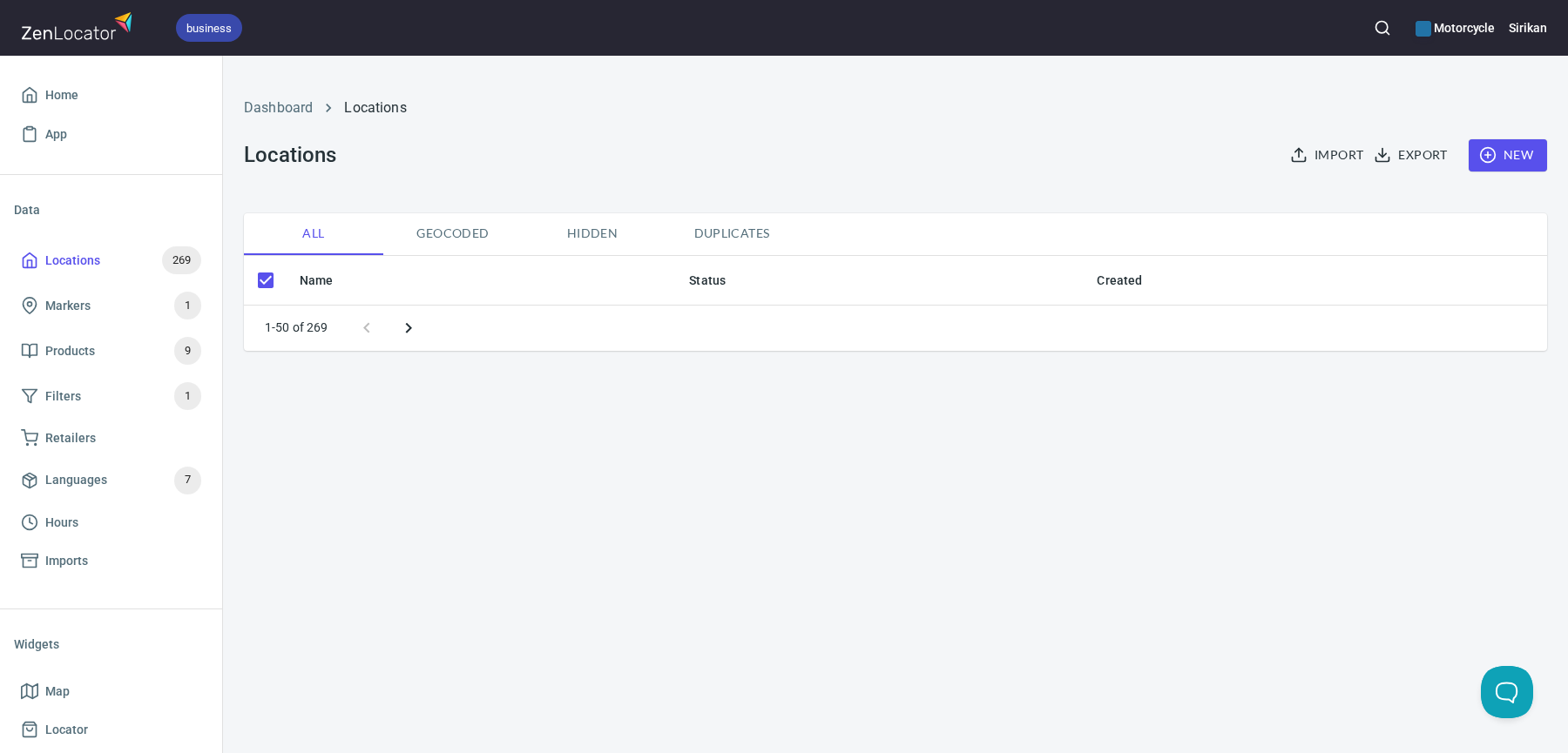
checkbox input "false"
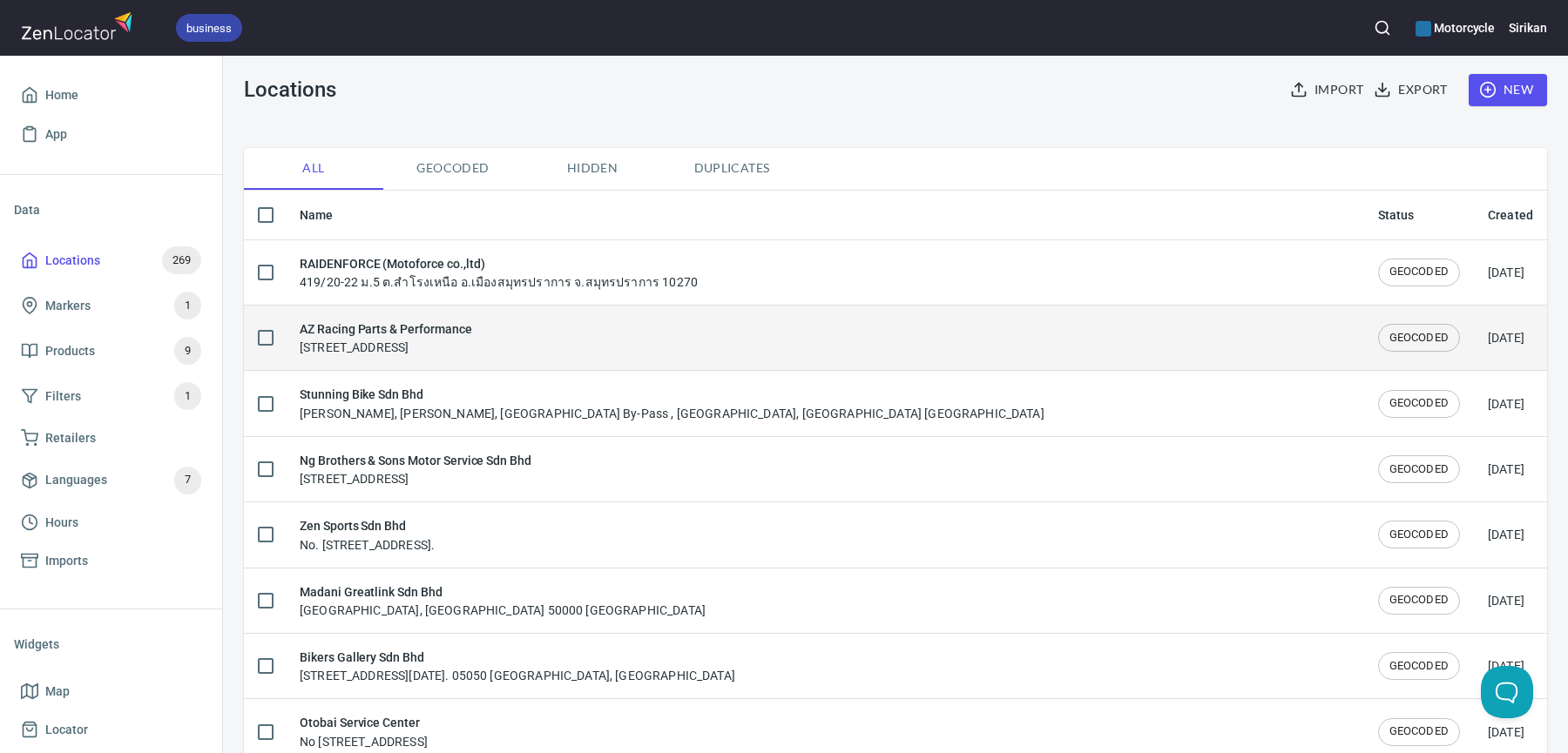
scroll to position [68, 0]
